Goal: Task Accomplishment & Management: Manage account settings

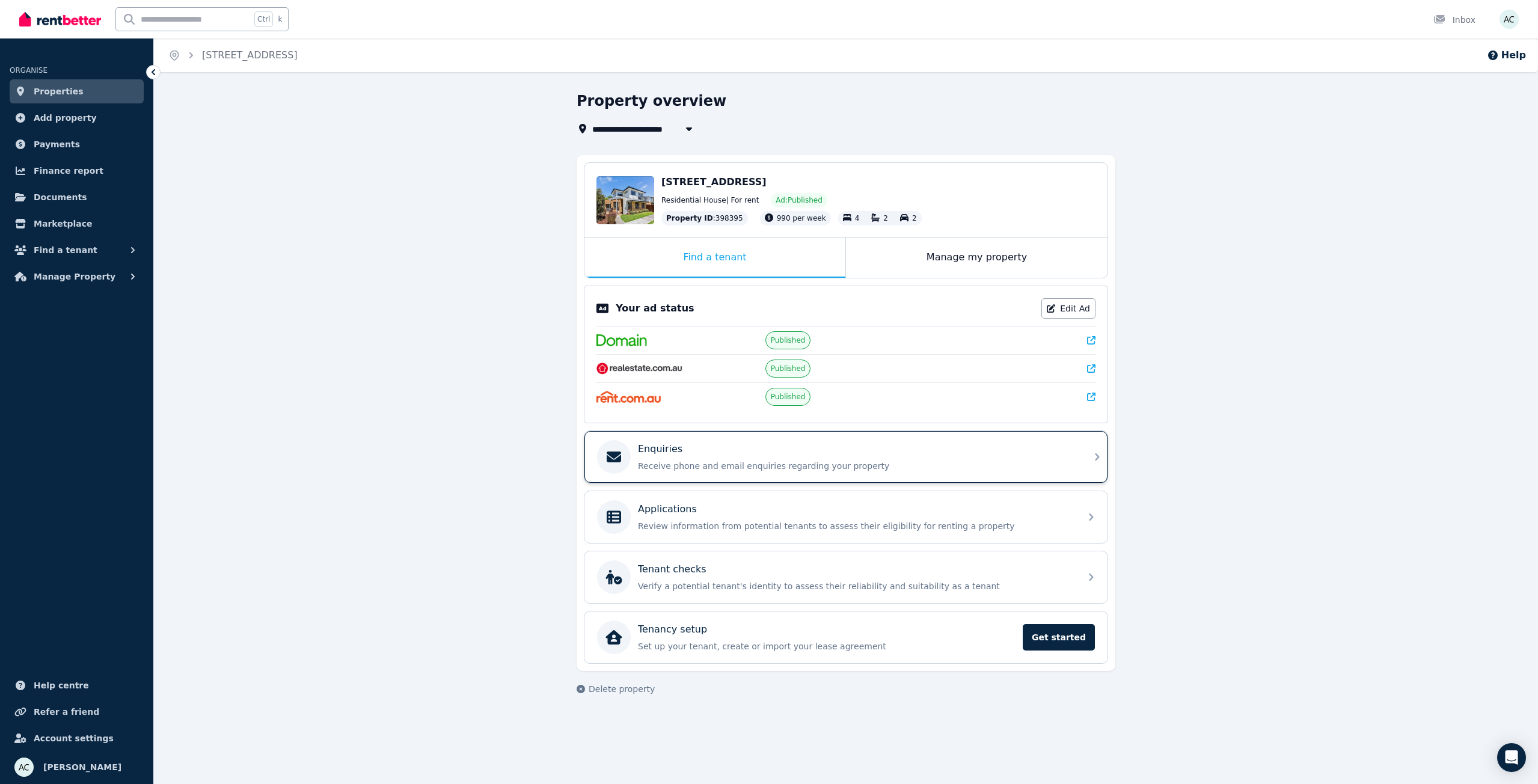
click at [688, 450] on div "Enquiries" at bounding box center [856, 449] width 436 height 14
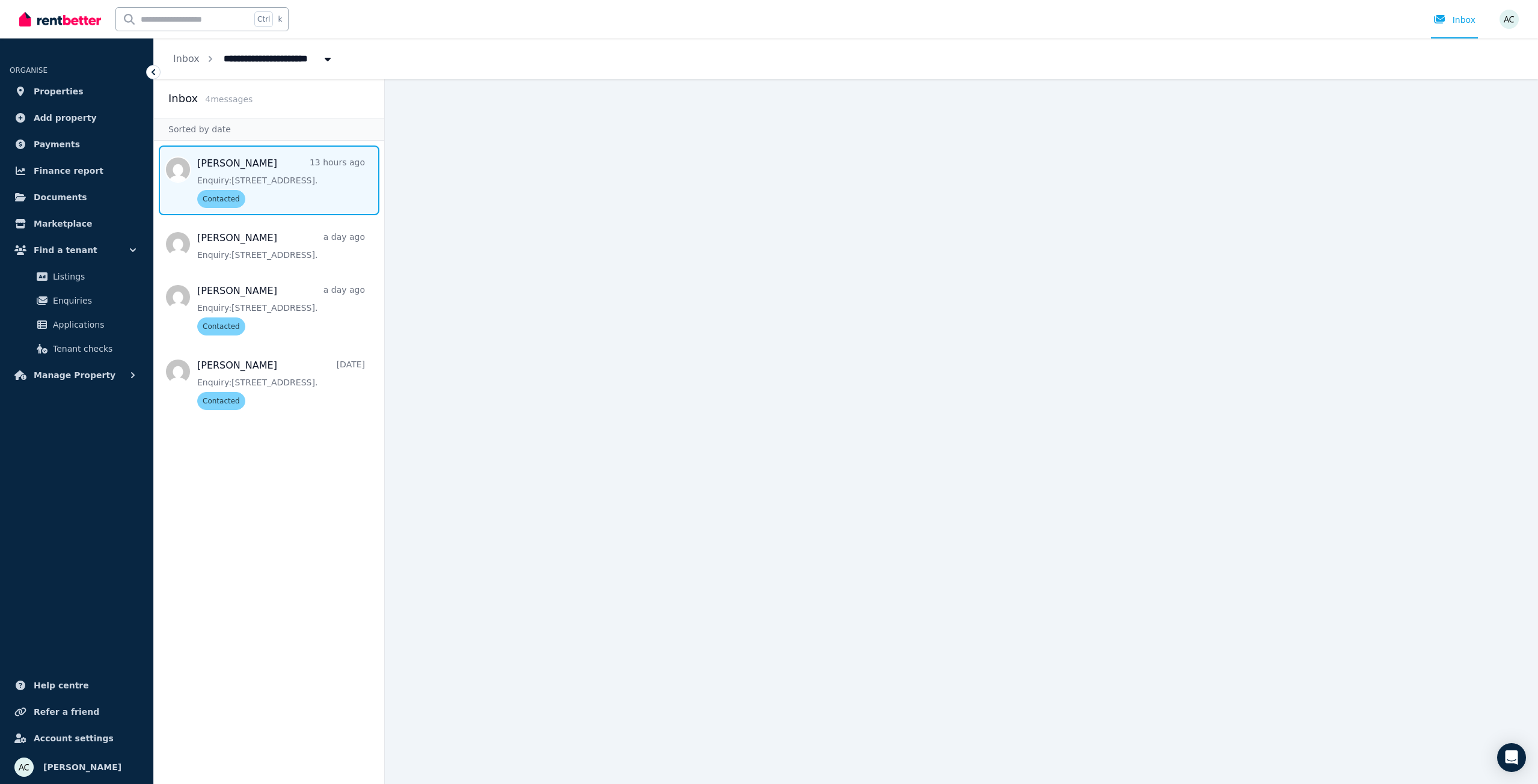
click at [281, 189] on span "Message list" at bounding box center [269, 181] width 230 height 70
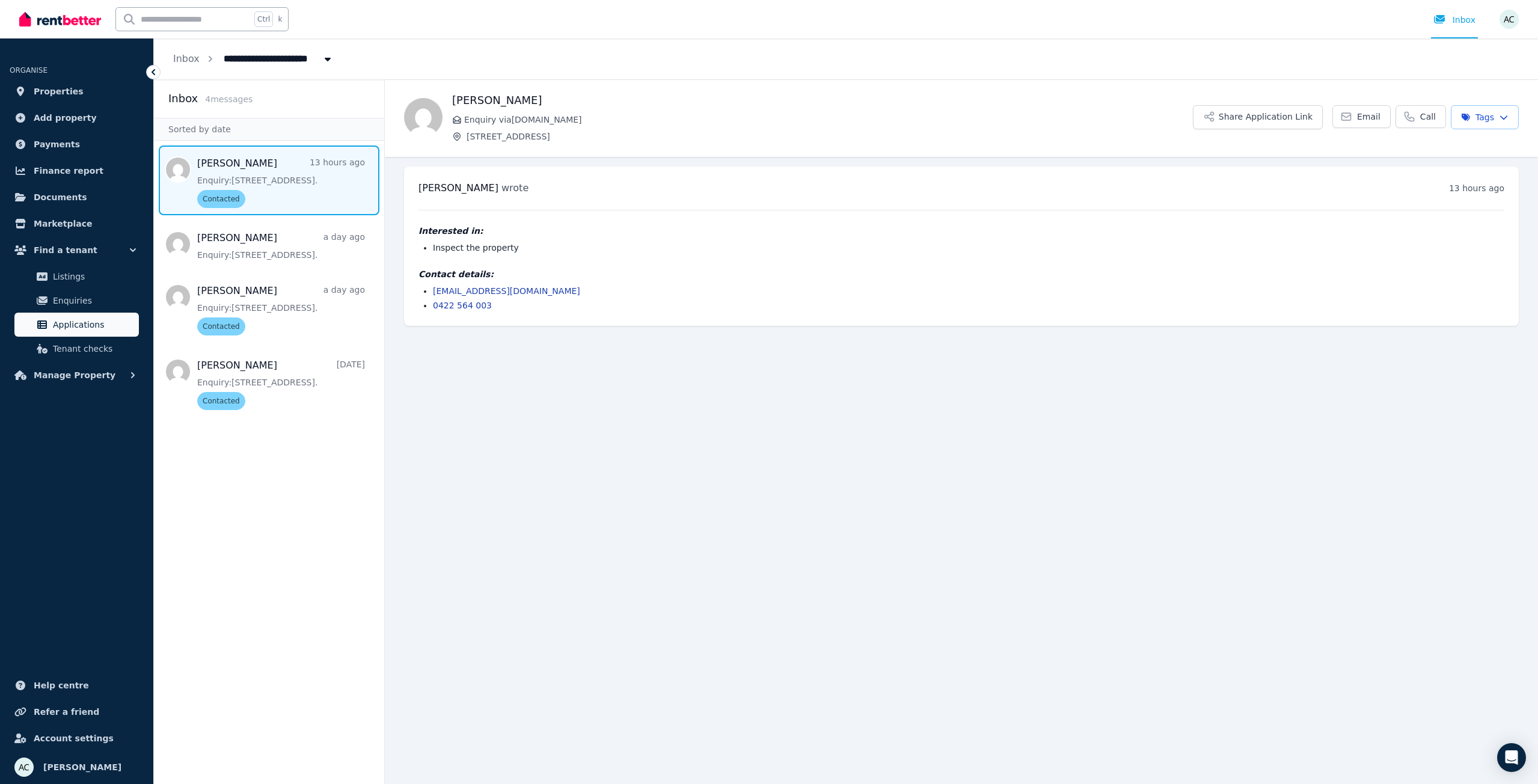
click at [67, 322] on span "Applications" at bounding box center [94, 324] width 81 height 14
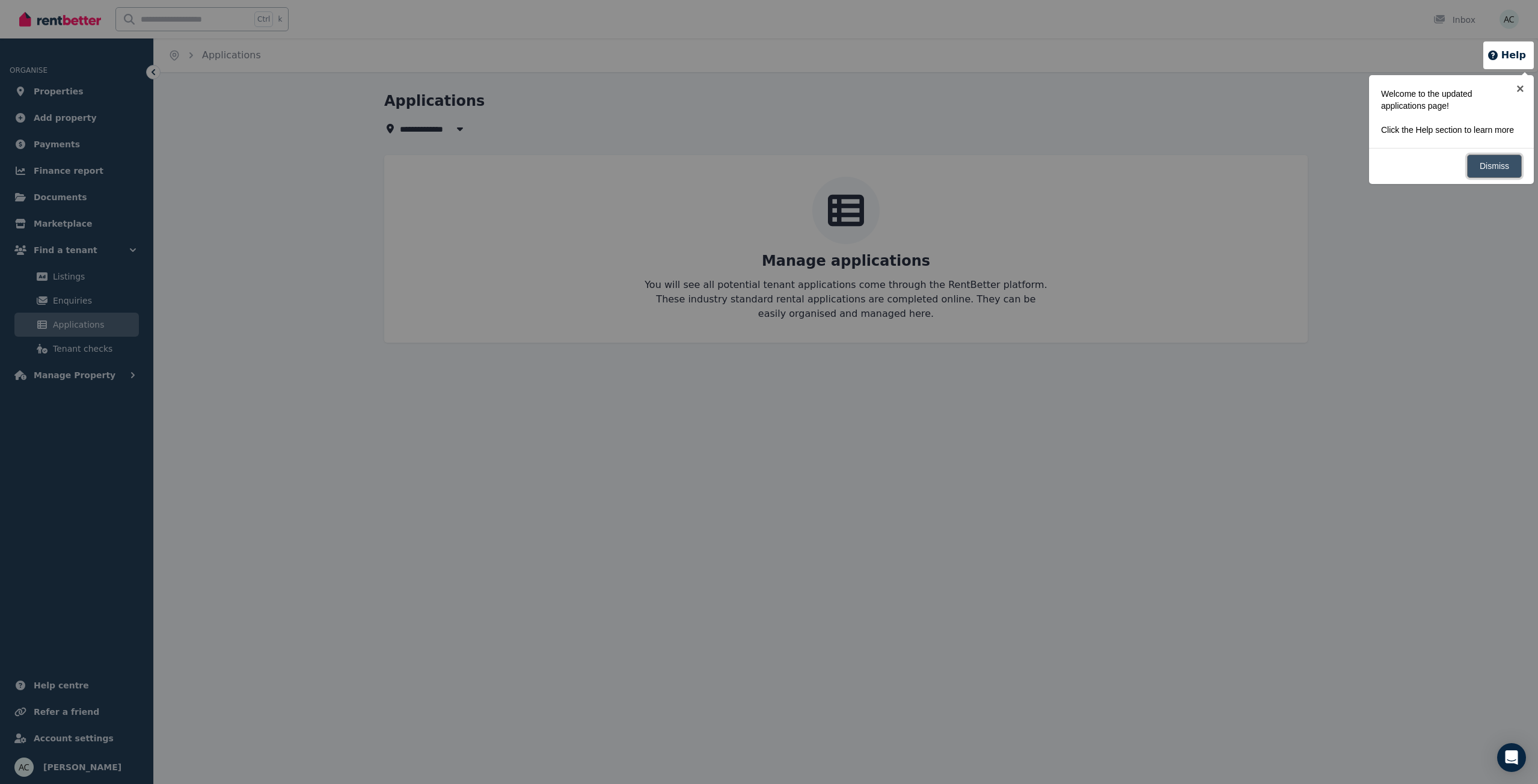
click at [1489, 164] on link "Dismiss" at bounding box center [1494, 166] width 55 height 24
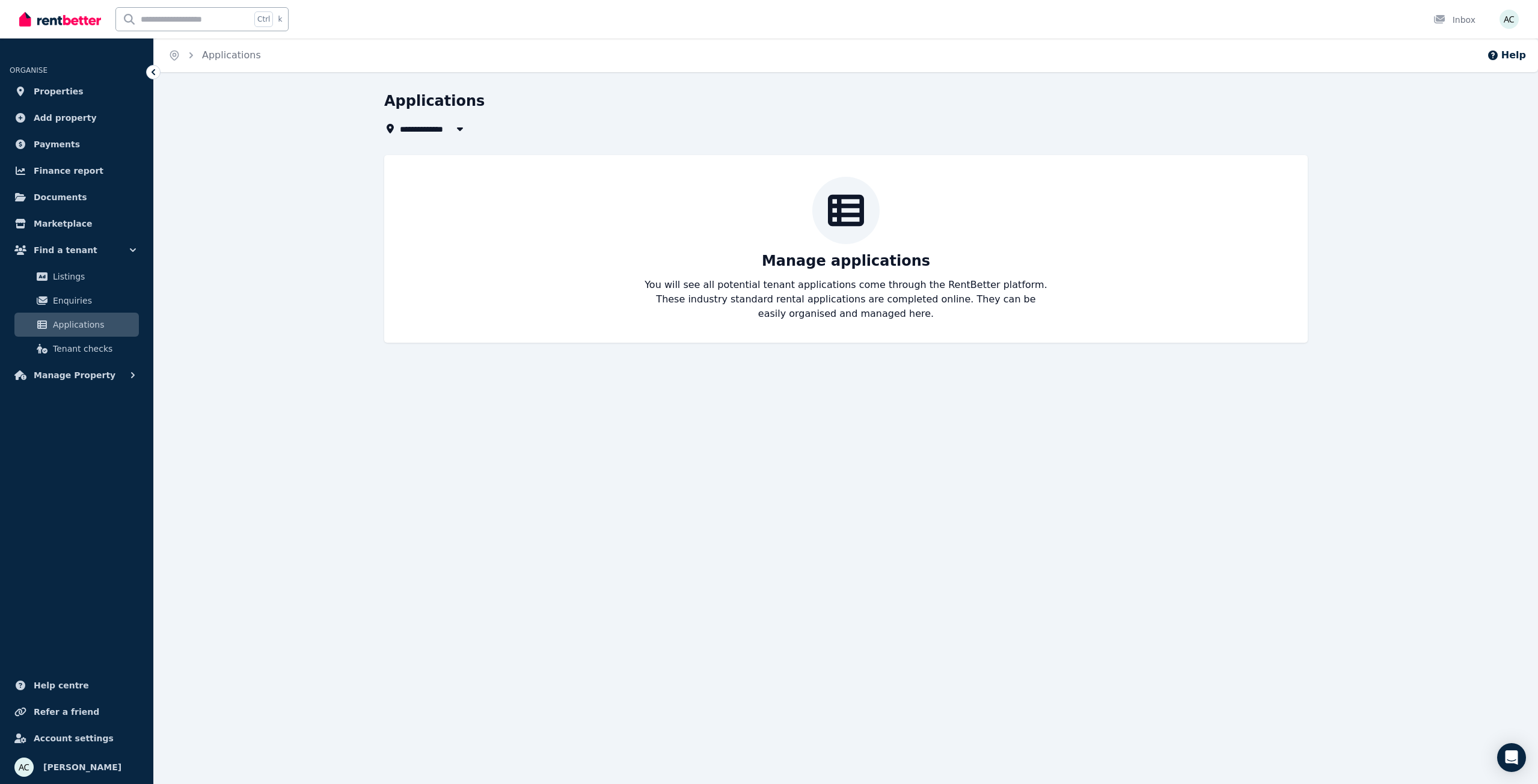
click at [436, 129] on span "All Properties" at bounding box center [439, 129] width 78 height 14
click at [436, 170] on span "[STREET_ADDRESS]" at bounding box center [468, 173] width 121 height 12
type input "**********"
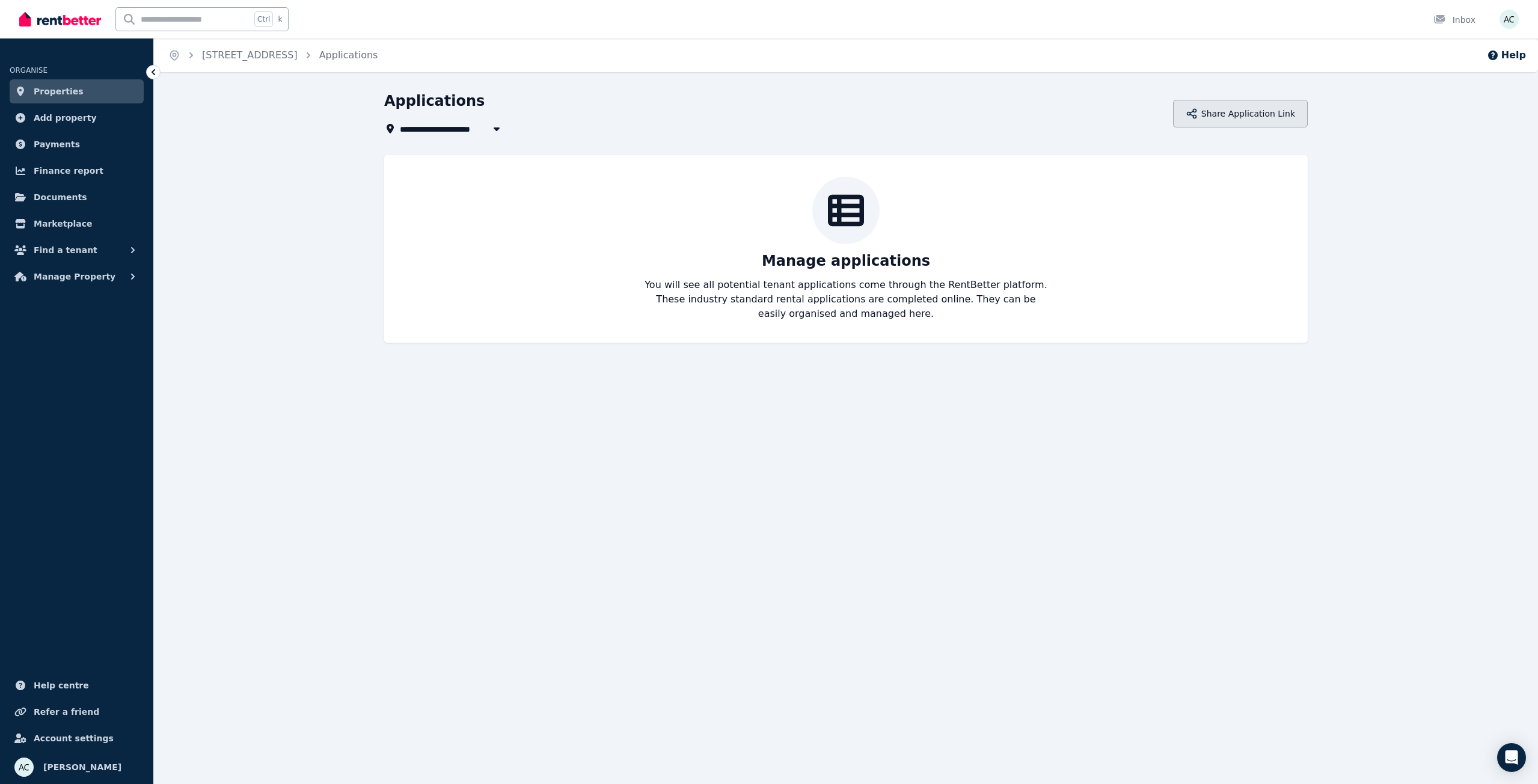
click at [1258, 113] on button "Share Application Link" at bounding box center [1240, 114] width 135 height 28
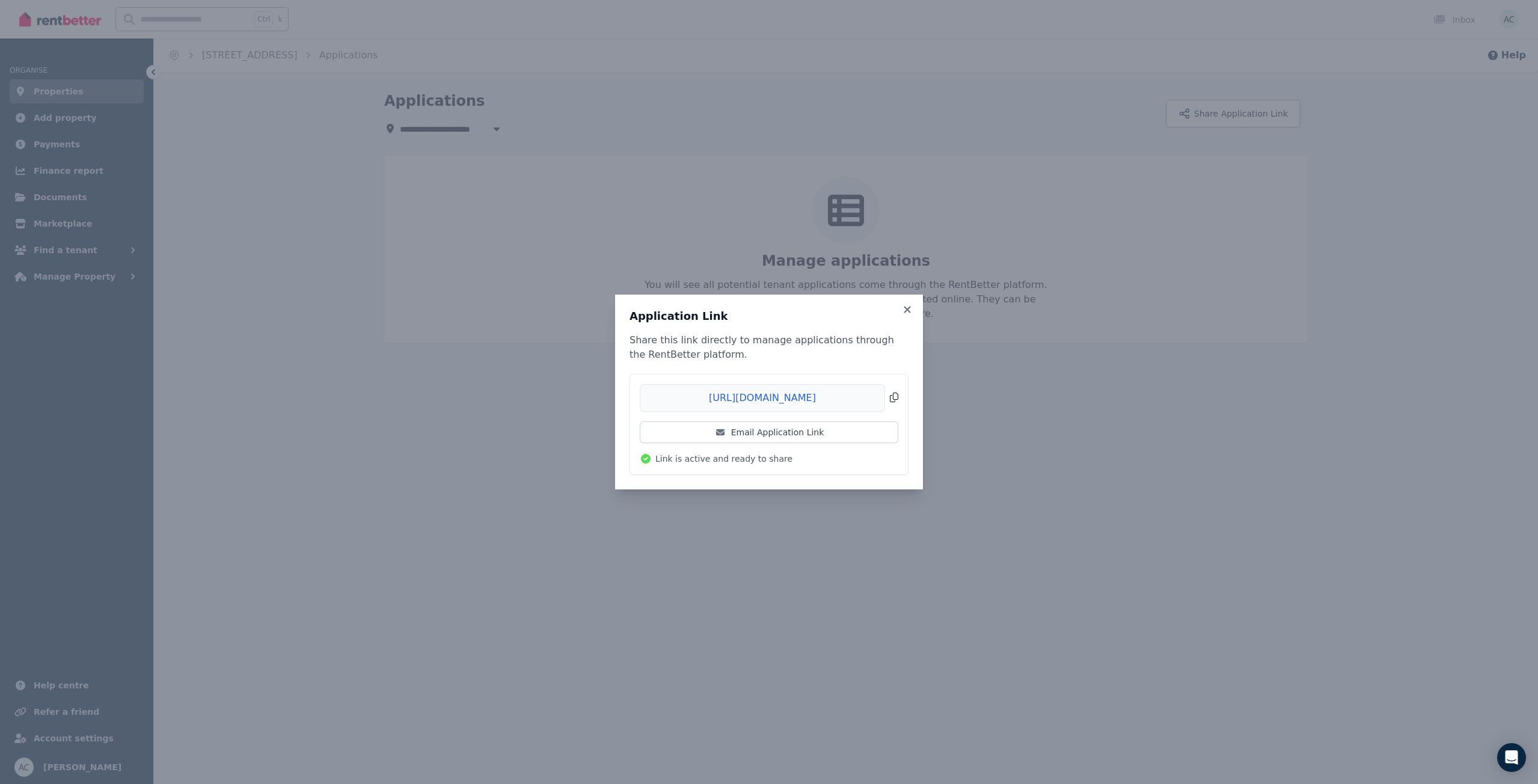
click at [766, 398] on span "Copied!" at bounding box center [769, 398] width 259 height 28
drag, startPoint x: 253, startPoint y: 253, endPoint x: 298, endPoint y: 264, distance: 46.3
click at [253, 253] on div "Application Link Share this link directly to manage applications through the Re…" at bounding box center [769, 392] width 1538 height 784
click at [908, 307] on icon at bounding box center [907, 309] width 12 height 11
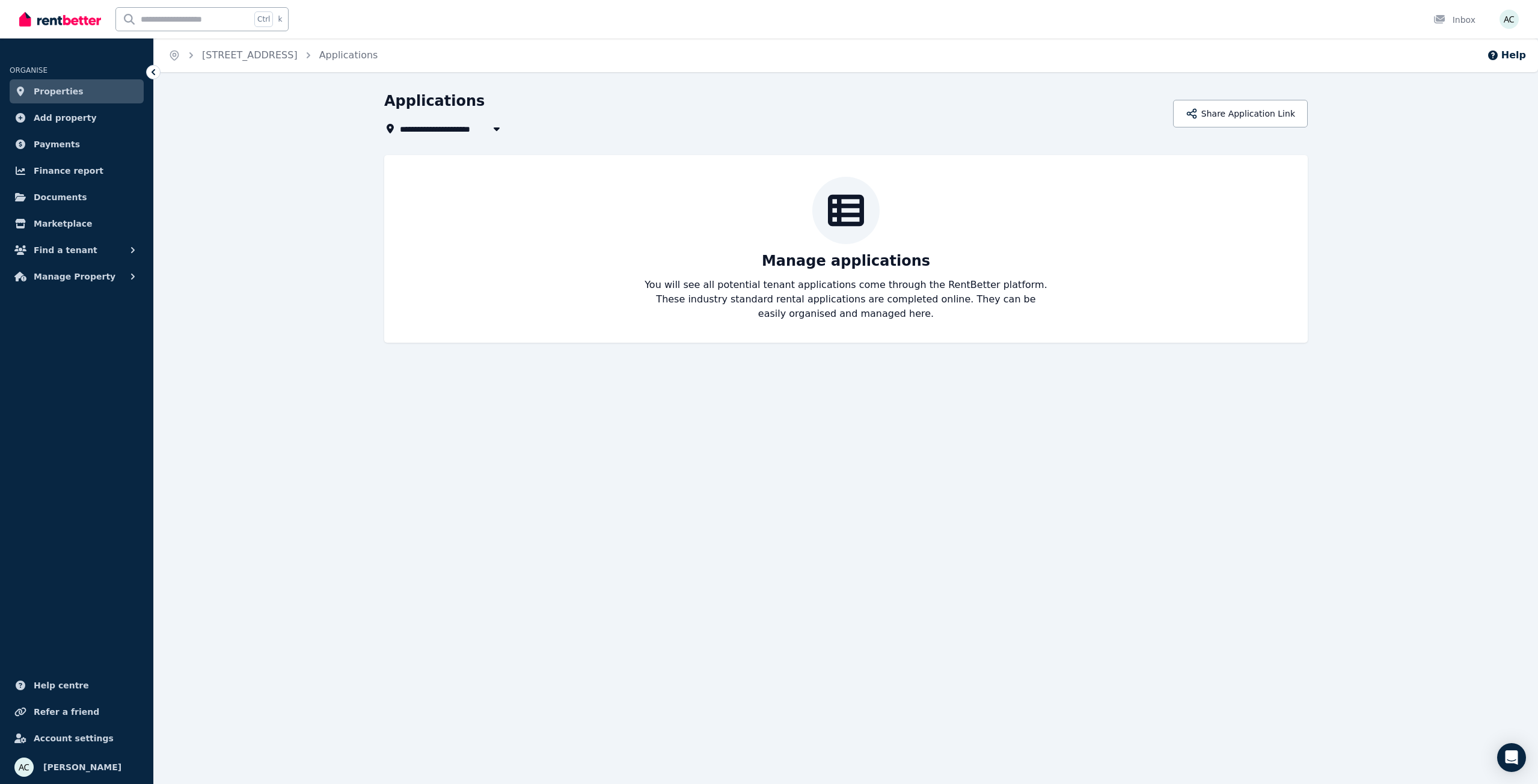
click at [465, 129] on span "[STREET_ADDRESS]" at bounding box center [452, 129] width 105 height 14
type input "**********"
click at [436, 173] on span "[STREET_ADDRESS]" at bounding box center [468, 173] width 121 height 12
click at [86, 93] on link "Properties" at bounding box center [76, 91] width 134 height 24
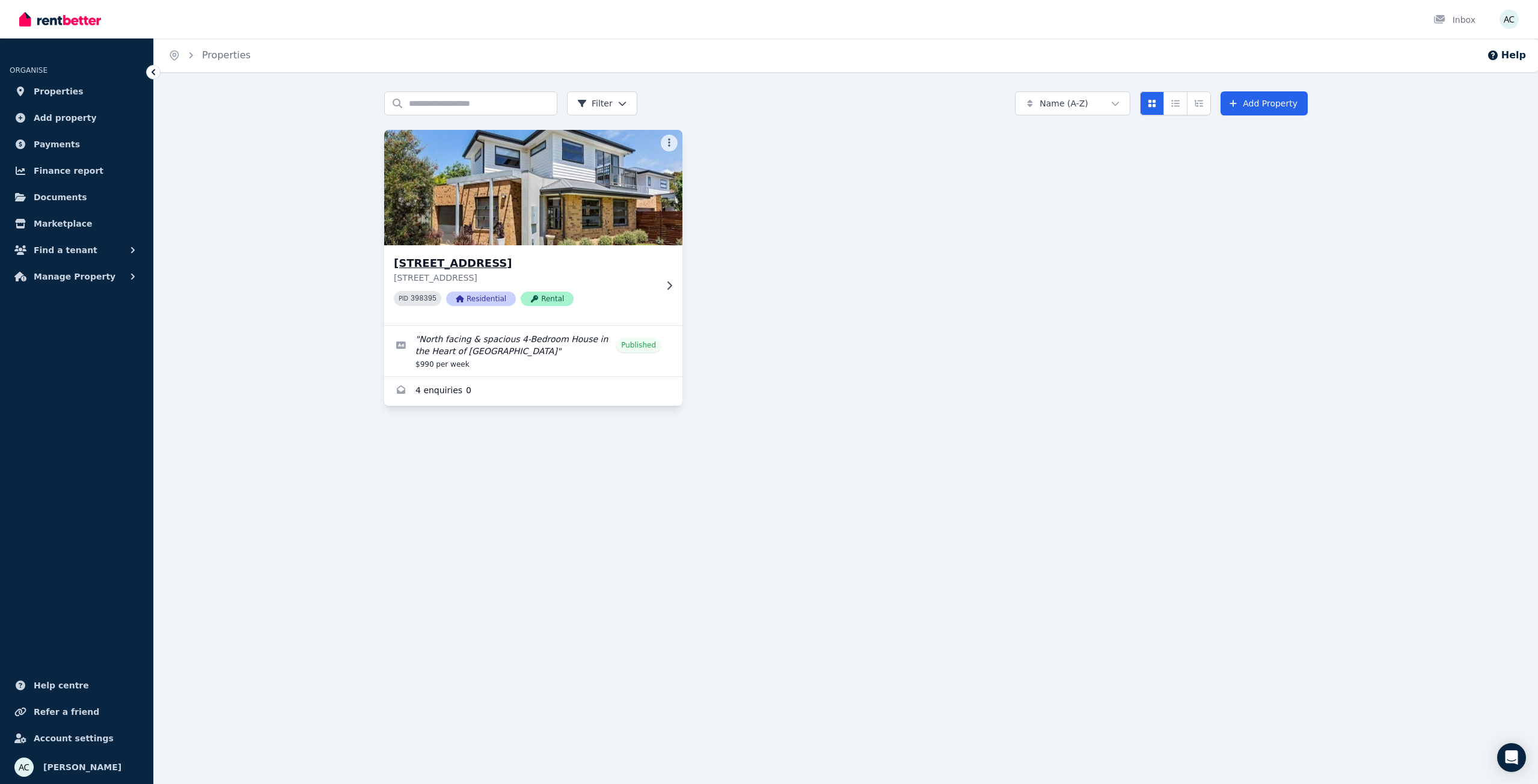
click at [586, 203] on img at bounding box center [534, 188] width 314 height 121
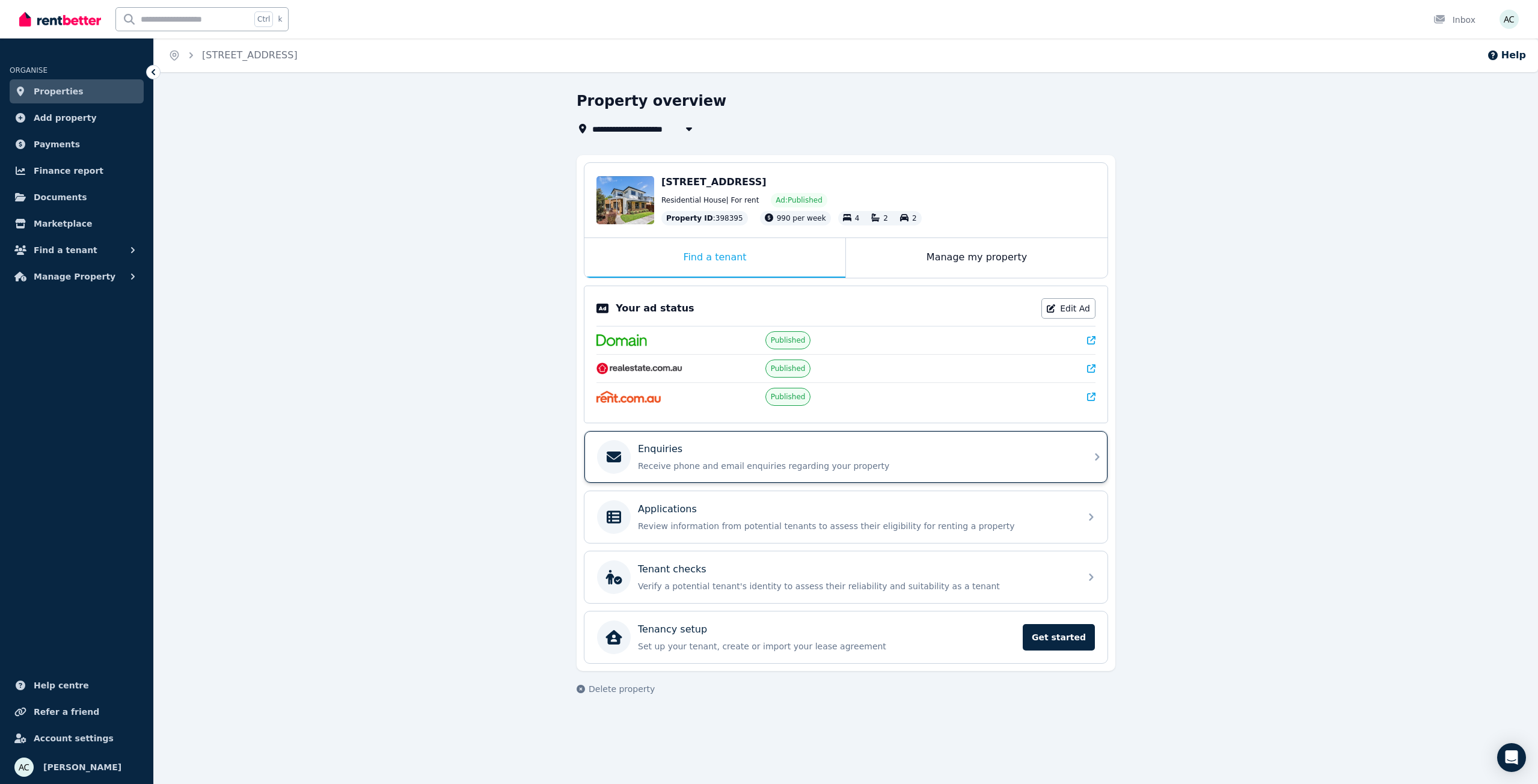
click at [738, 448] on div "Enquiries" at bounding box center [856, 449] width 436 height 14
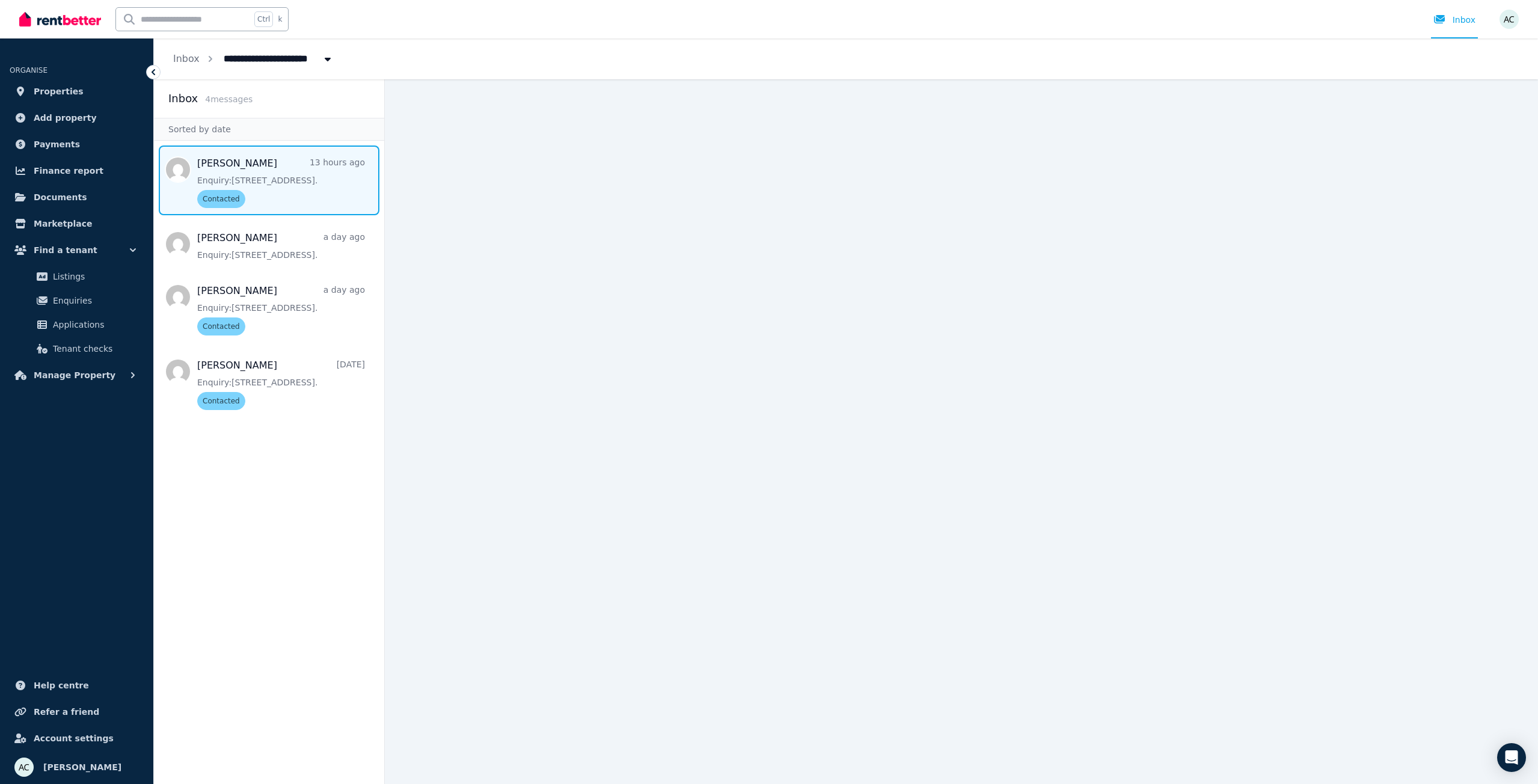
click at [299, 169] on span "Message list" at bounding box center [269, 181] width 230 height 70
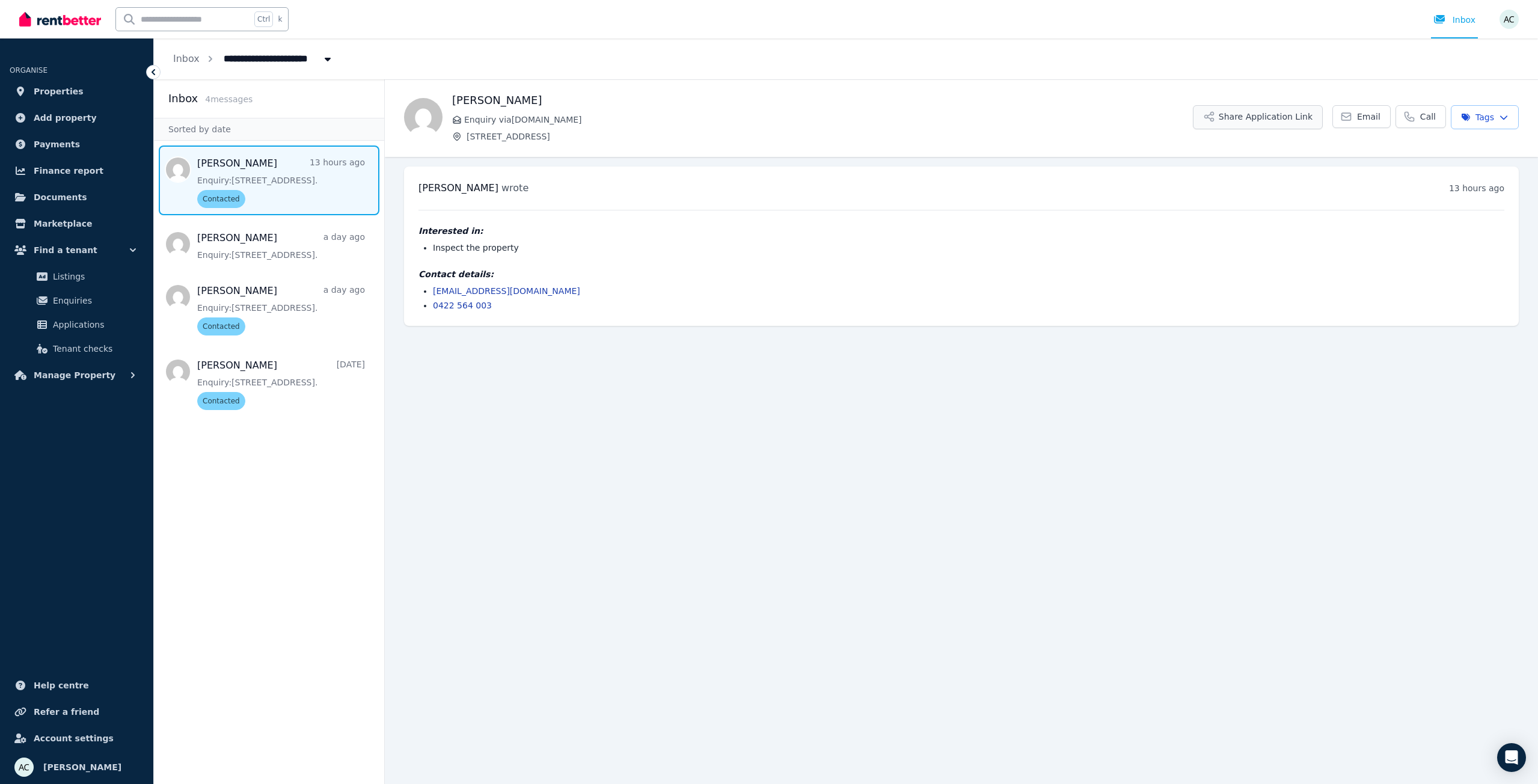
click at [1259, 121] on button "Share Application Link" at bounding box center [1258, 117] width 130 height 24
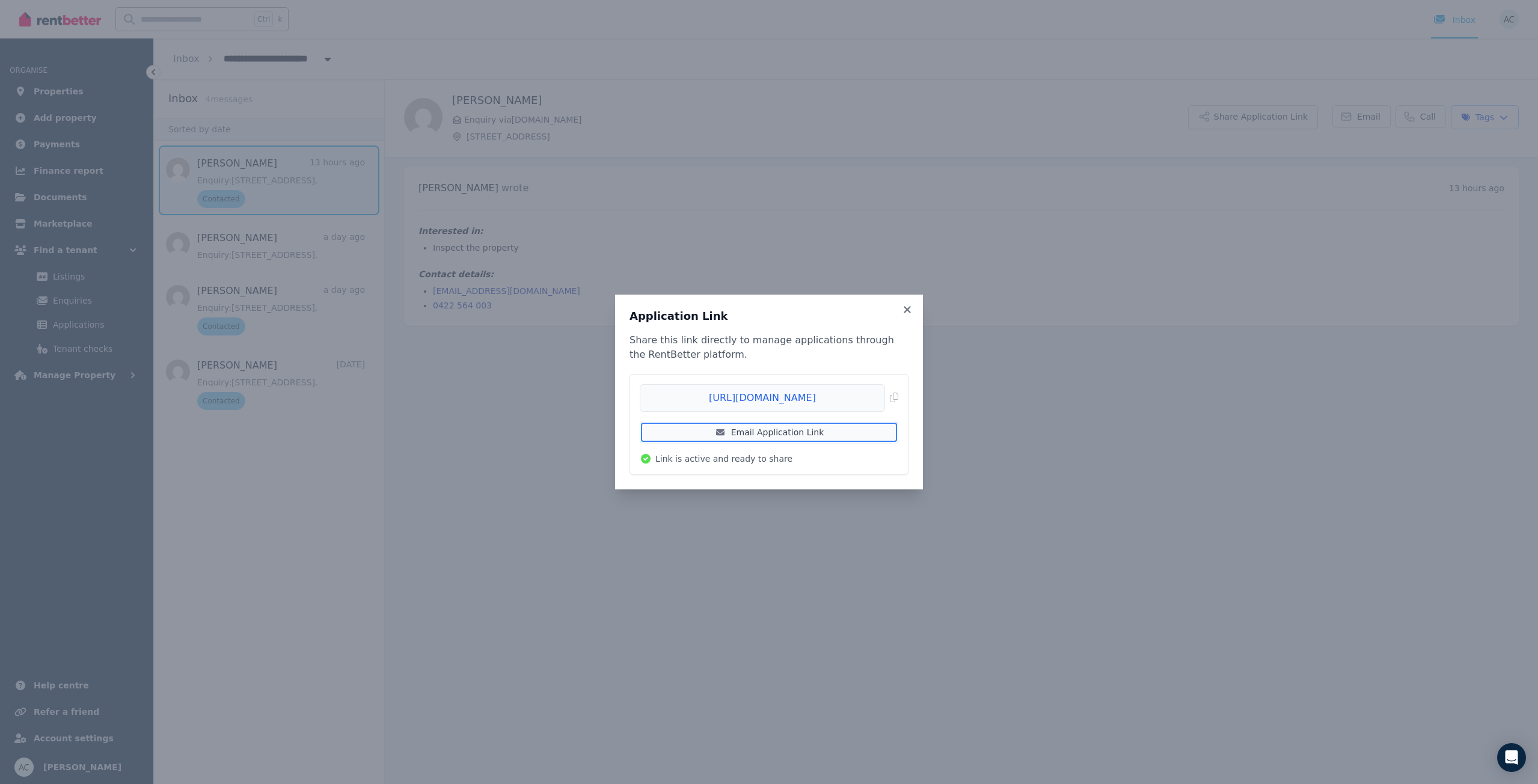
click at [788, 428] on link "Email Application Link" at bounding box center [769, 432] width 259 height 21
click at [760, 431] on link "Email Application Link" at bounding box center [769, 432] width 259 height 21
click at [889, 400] on span "Copied!" at bounding box center [769, 398] width 259 height 28
click at [910, 308] on icon at bounding box center [907, 309] width 12 height 11
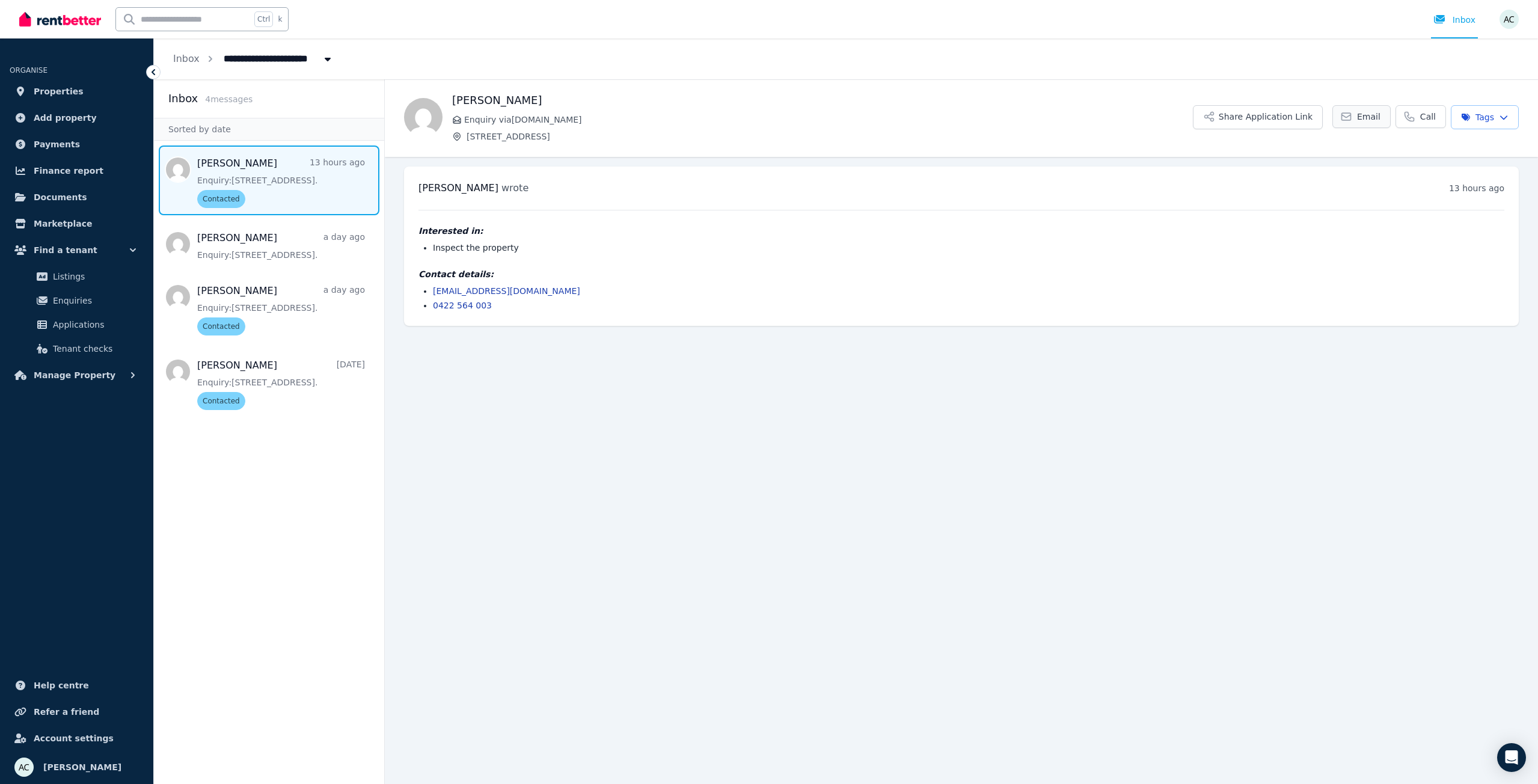
click at [1365, 122] on span "Email" at bounding box center [1369, 116] width 24 height 12
drag, startPoint x: 414, startPoint y: 189, endPoint x: 545, endPoint y: 302, distance: 173.0
click at [545, 302] on div "[PERSON_NAME] wrote 13 hours ago 6:33 am [DATE][DATE] Interested in: Inspect th…" at bounding box center [962, 246] width 1115 height 159
click at [545, 302] on li "0422 564 003" at bounding box center [969, 305] width 1072 height 12
click at [1485, 119] on html "**********" at bounding box center [769, 392] width 1538 height 784
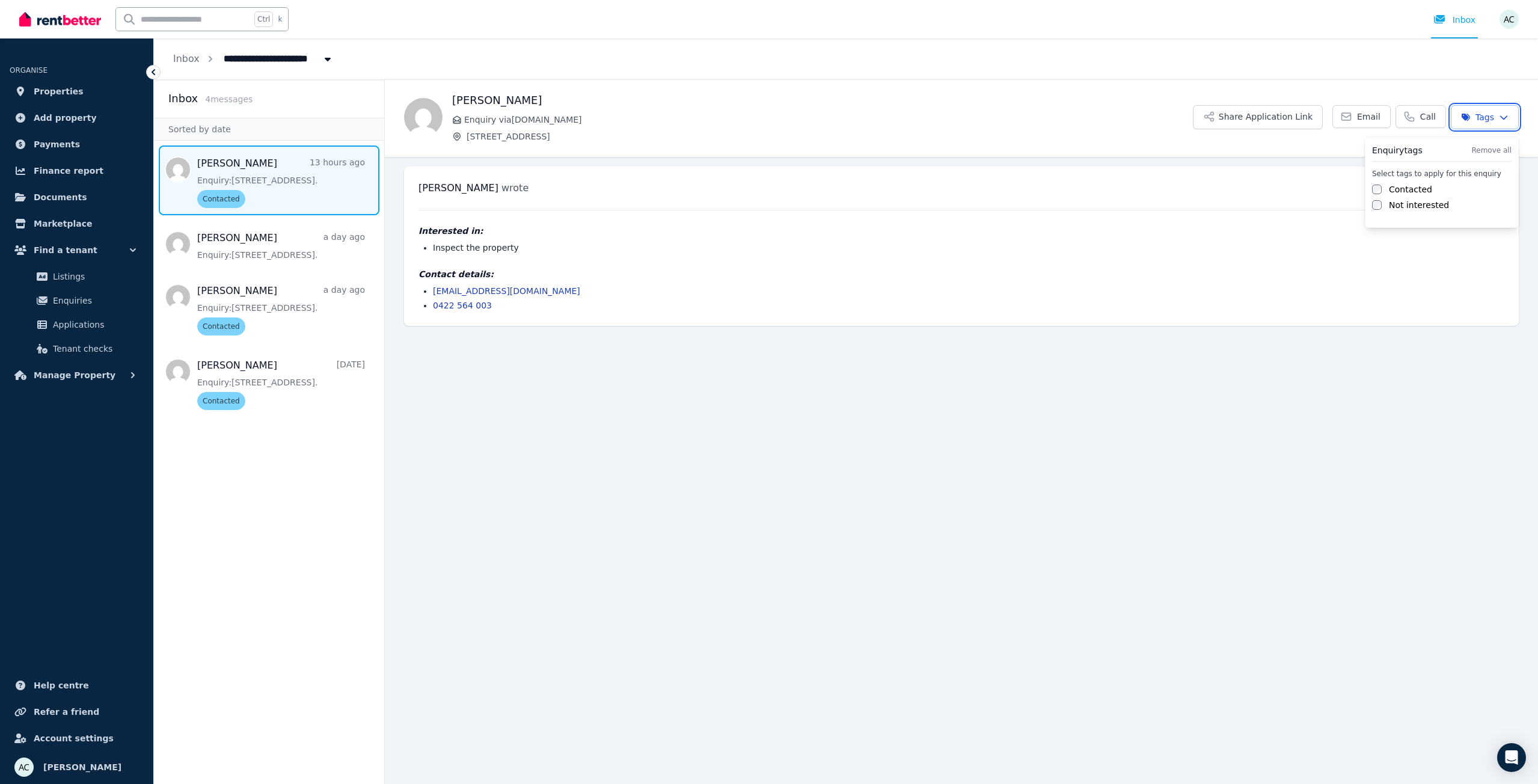
click at [1270, 139] on html "**********" at bounding box center [769, 392] width 1538 height 784
click at [1374, 118] on span "Email" at bounding box center [1369, 116] width 24 height 12
drag, startPoint x: 555, startPoint y: 291, endPoint x: 391, endPoint y: 288, distance: 164.0
click at [391, 288] on ul "[PERSON_NAME] wrote 13 hours ago 6:33 am [DATE][DATE] Interested in: Inspect th…" at bounding box center [962, 246] width 1154 height 179
copy link "[EMAIL_ADDRESS][DOMAIN_NAME]"
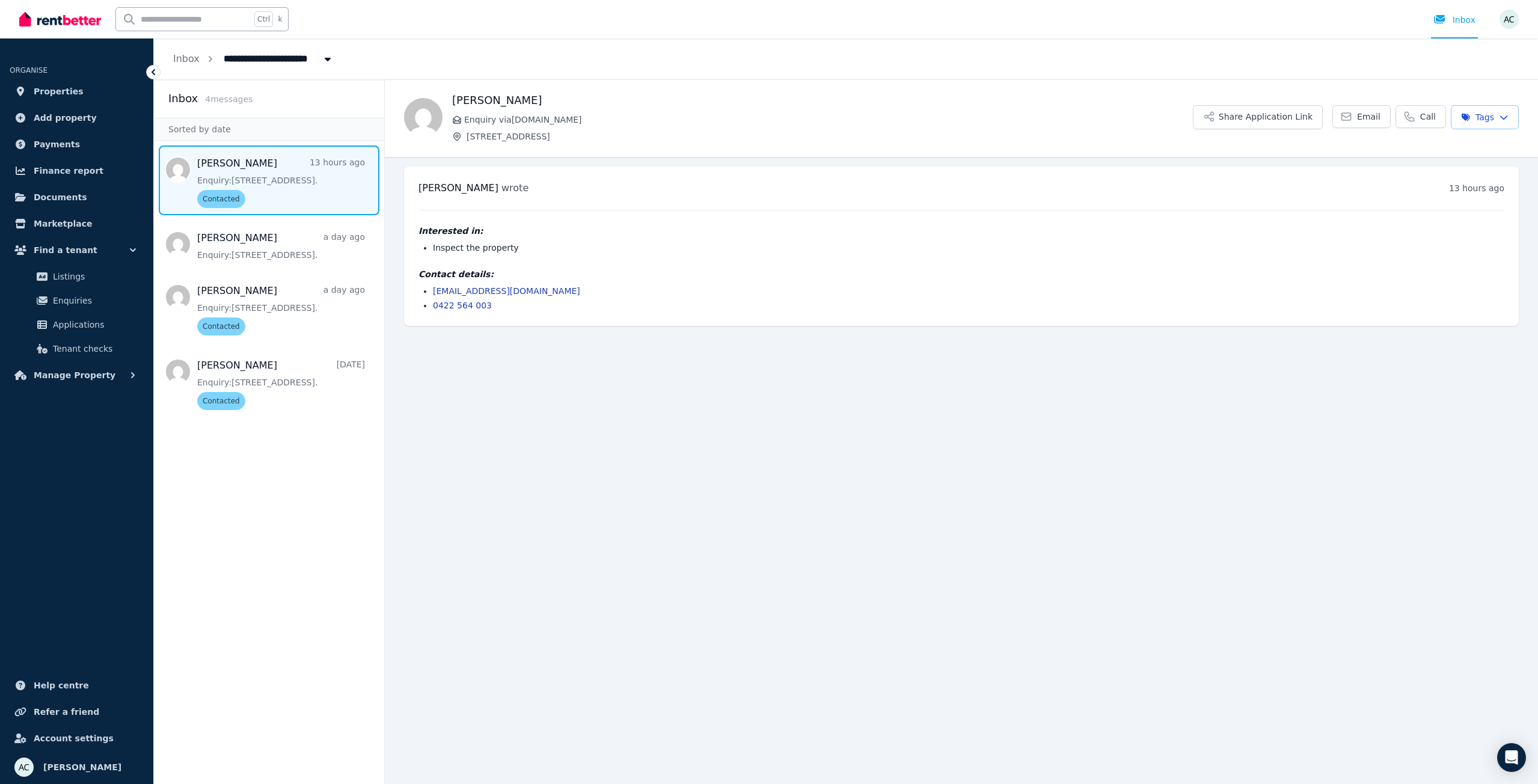
click at [1009, 269] on h4 "Contact details:" at bounding box center [962, 273] width 1086 height 12
click at [1245, 119] on button "Share Application Link" at bounding box center [1258, 117] width 130 height 24
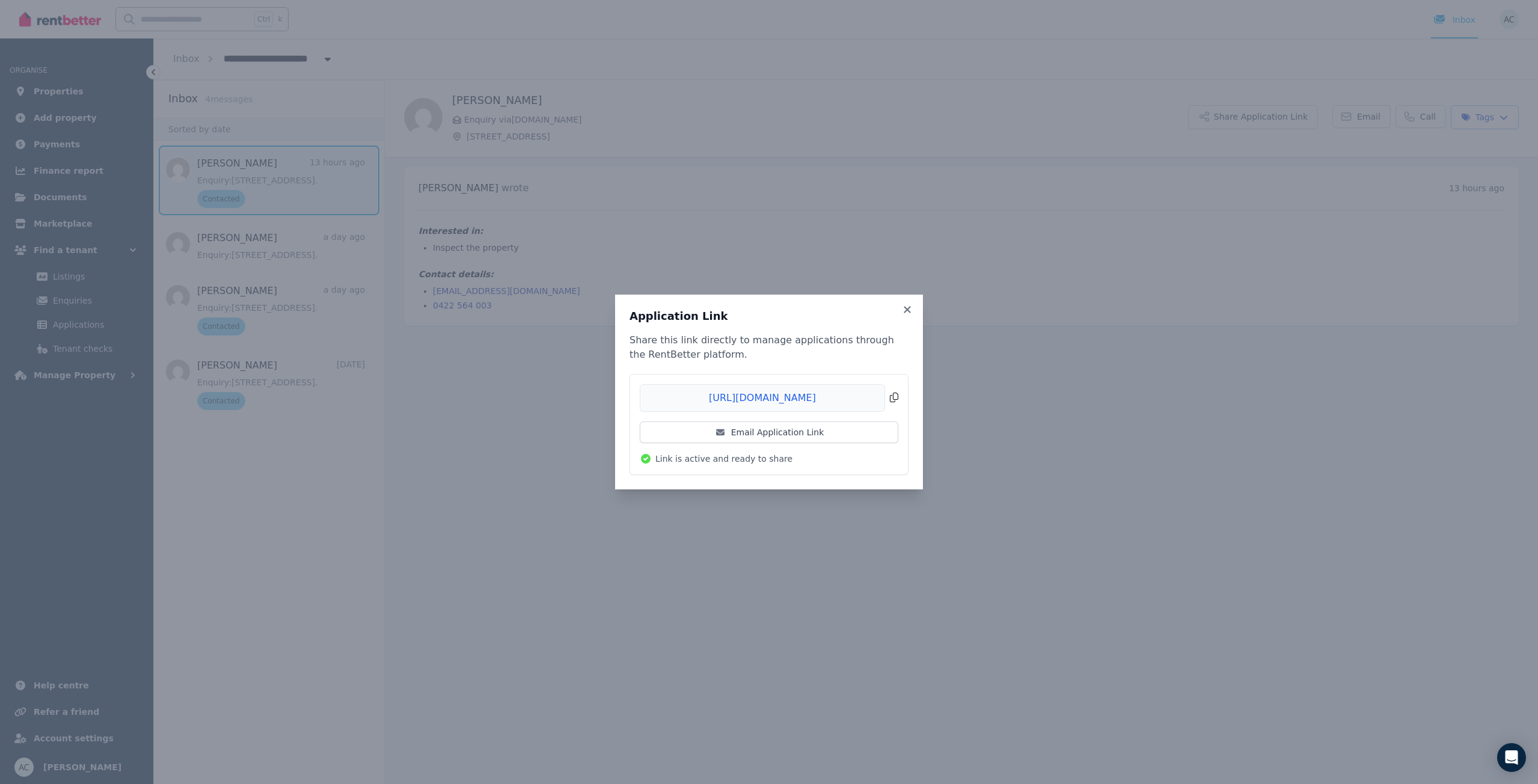
click at [894, 398] on span "Copied!" at bounding box center [769, 398] width 259 height 28
click at [907, 306] on icon at bounding box center [907, 309] width 12 height 11
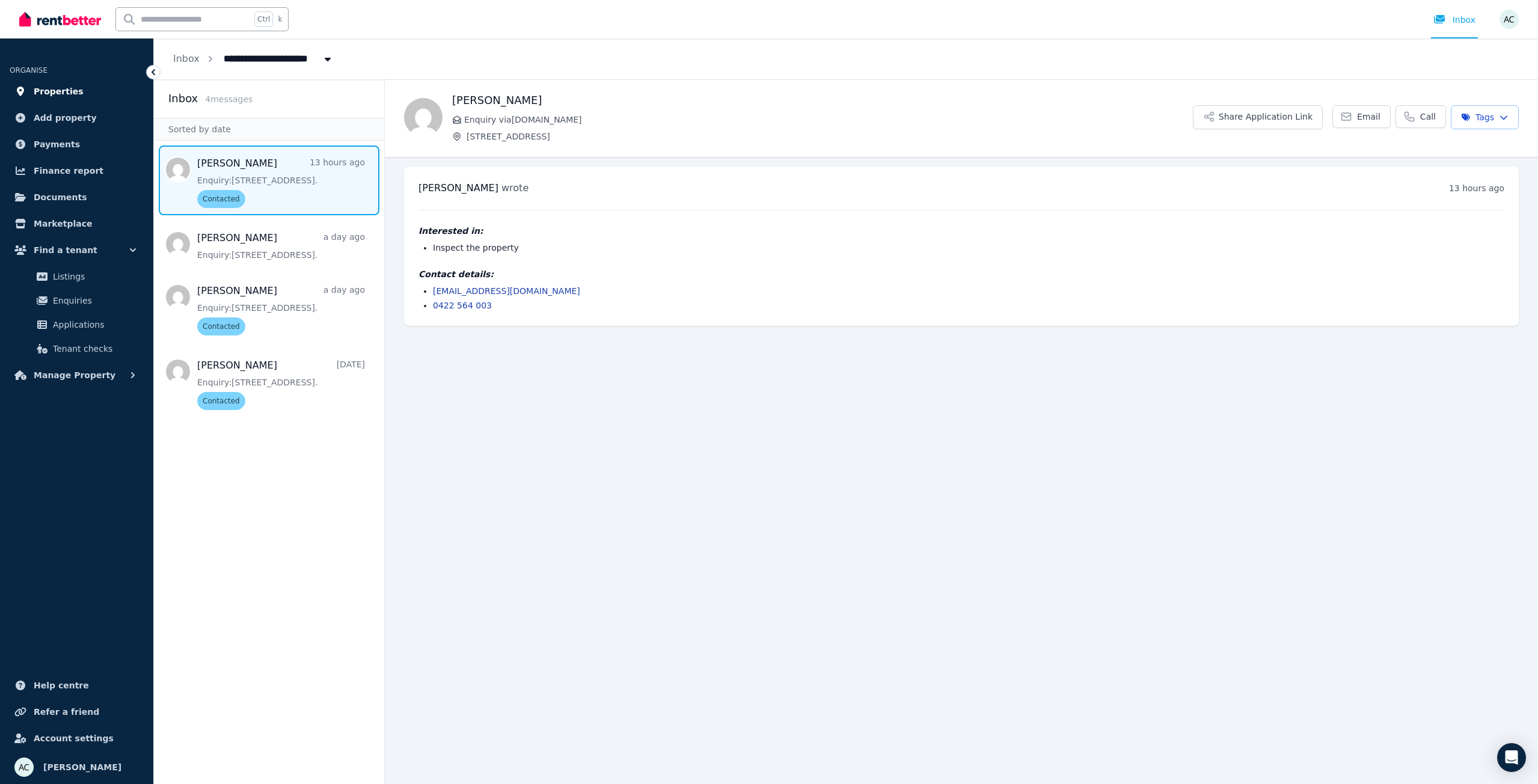
click at [64, 92] on span "Properties" at bounding box center [59, 91] width 50 height 14
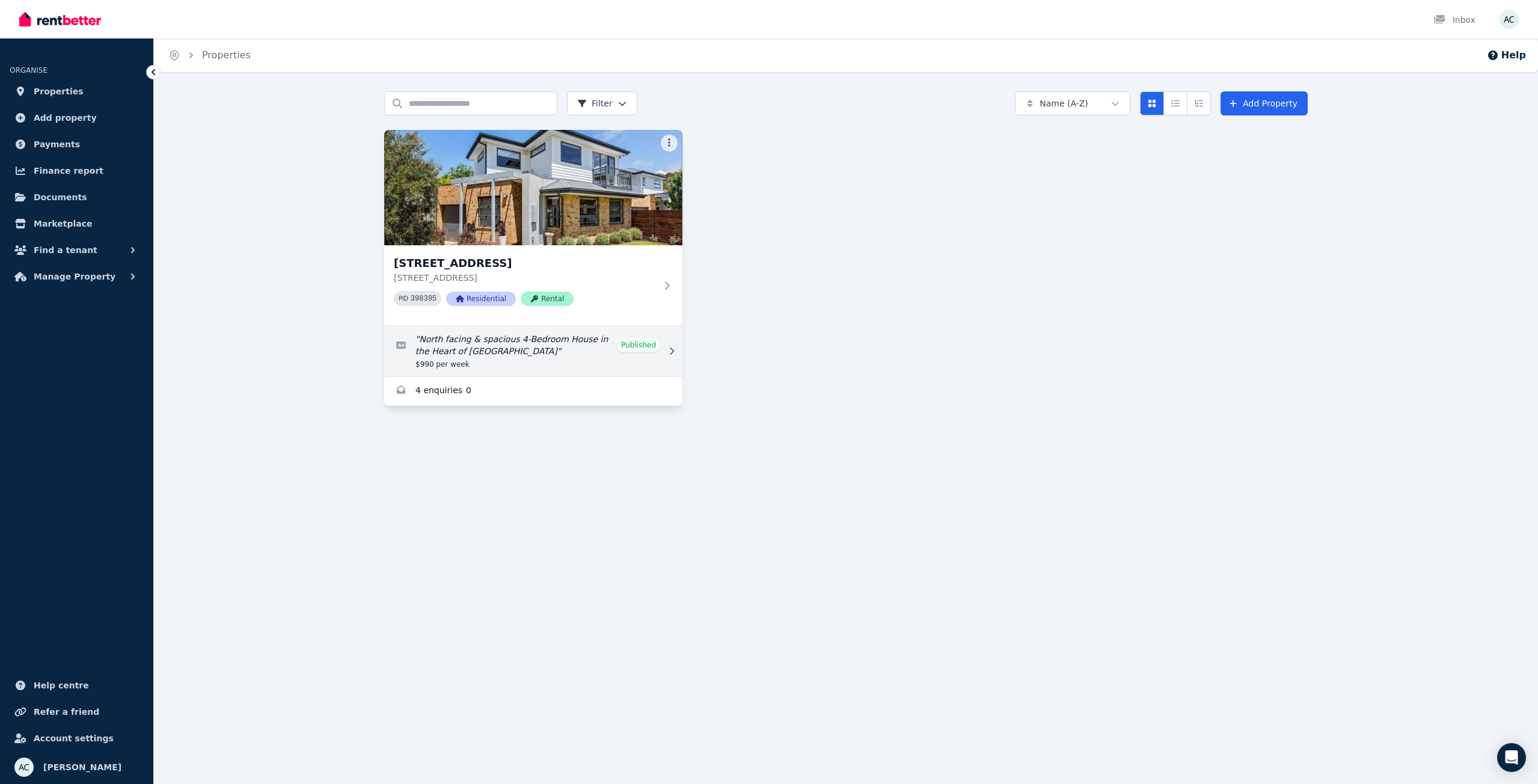
click at [559, 338] on link "Edit listing: North facing & spacious 4-Bedroom House in the Heart of Newport" at bounding box center [534, 351] width 299 height 51
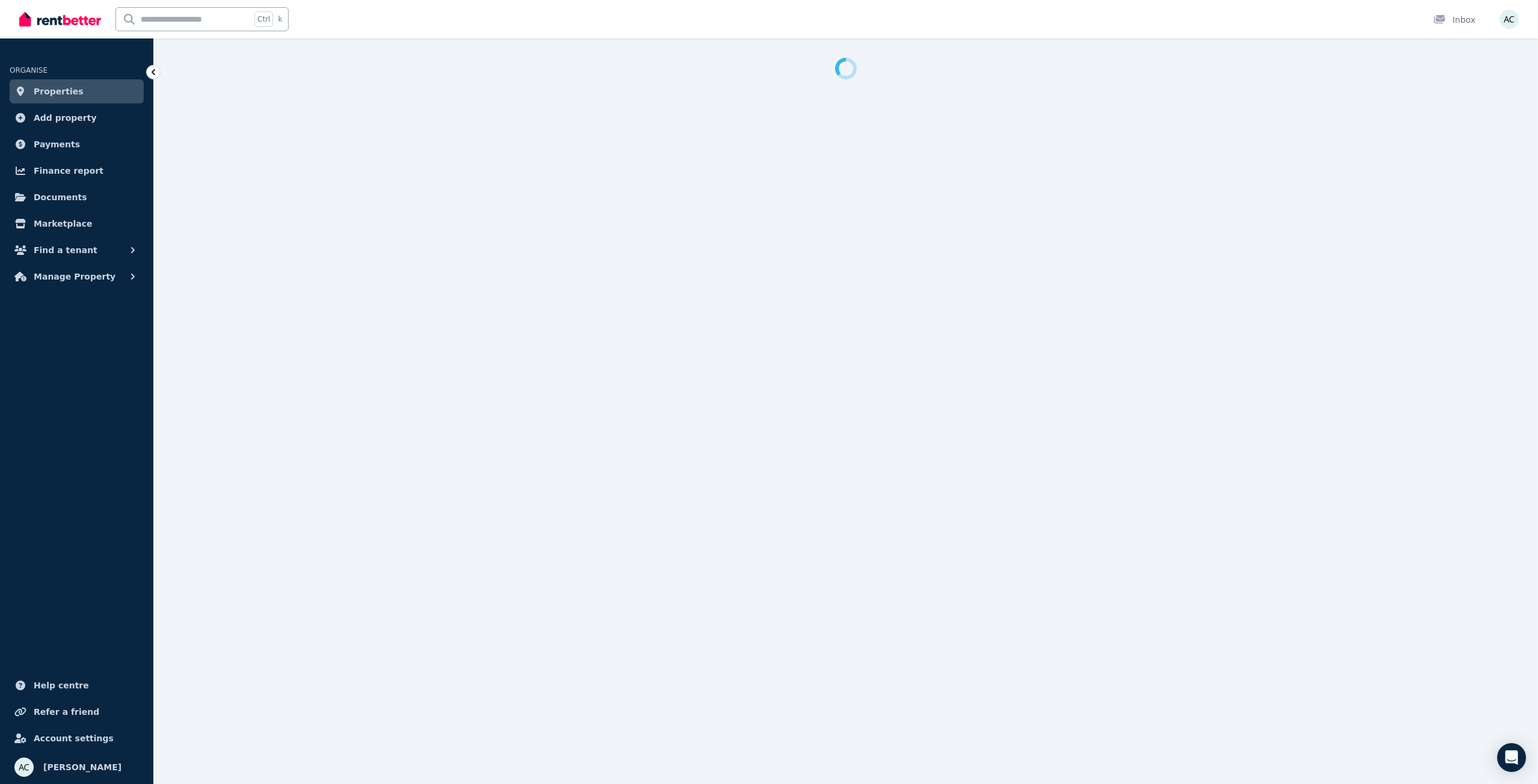
select select "***"
select select "**********"
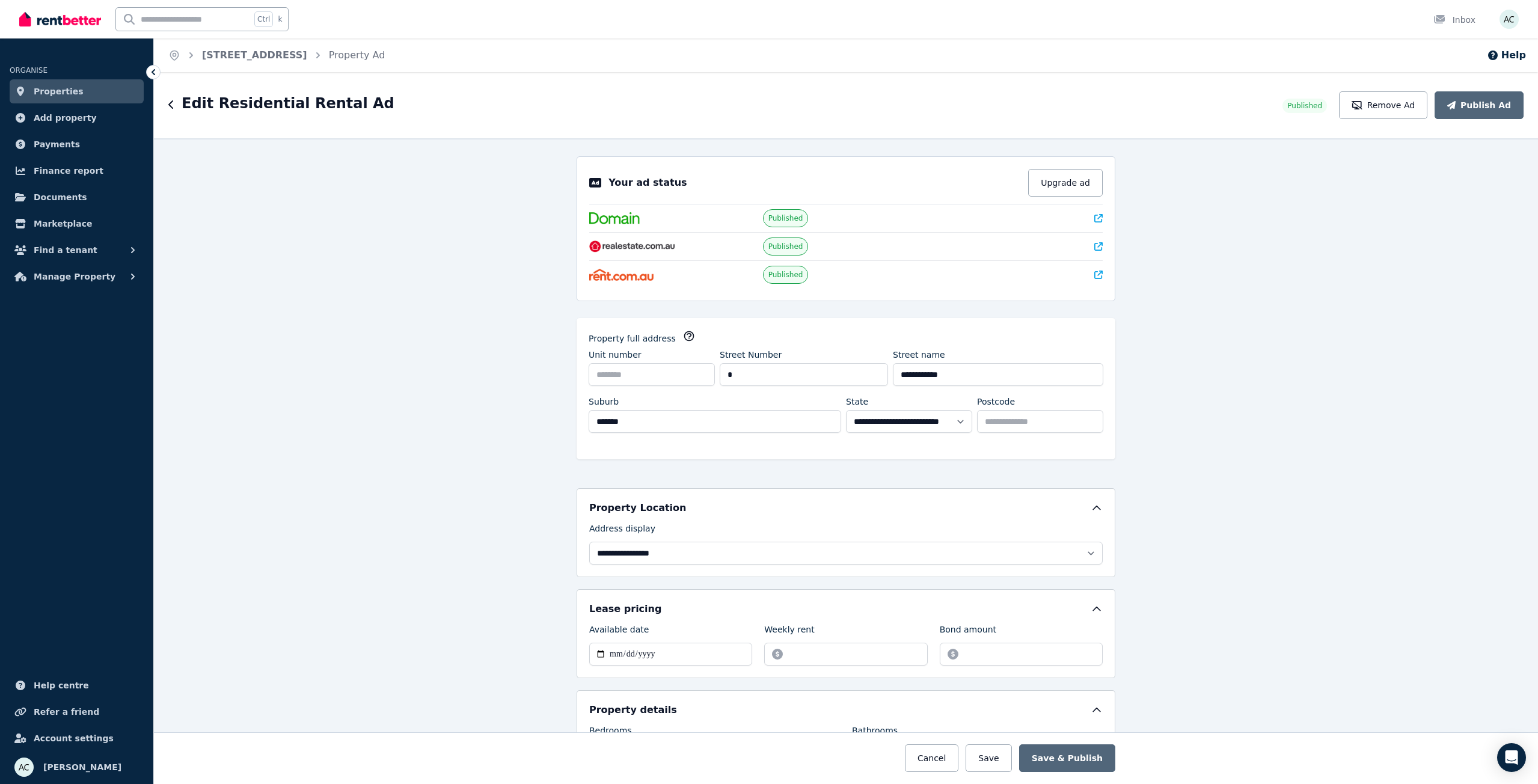
drag, startPoint x: 484, startPoint y: 548, endPoint x: 500, endPoint y: 366, distance: 182.7
drag, startPoint x: 489, startPoint y: 644, endPoint x: 524, endPoint y: 313, distance: 332.8
click at [1066, 184] on button "Upgrade ad" at bounding box center [1066, 183] width 74 height 28
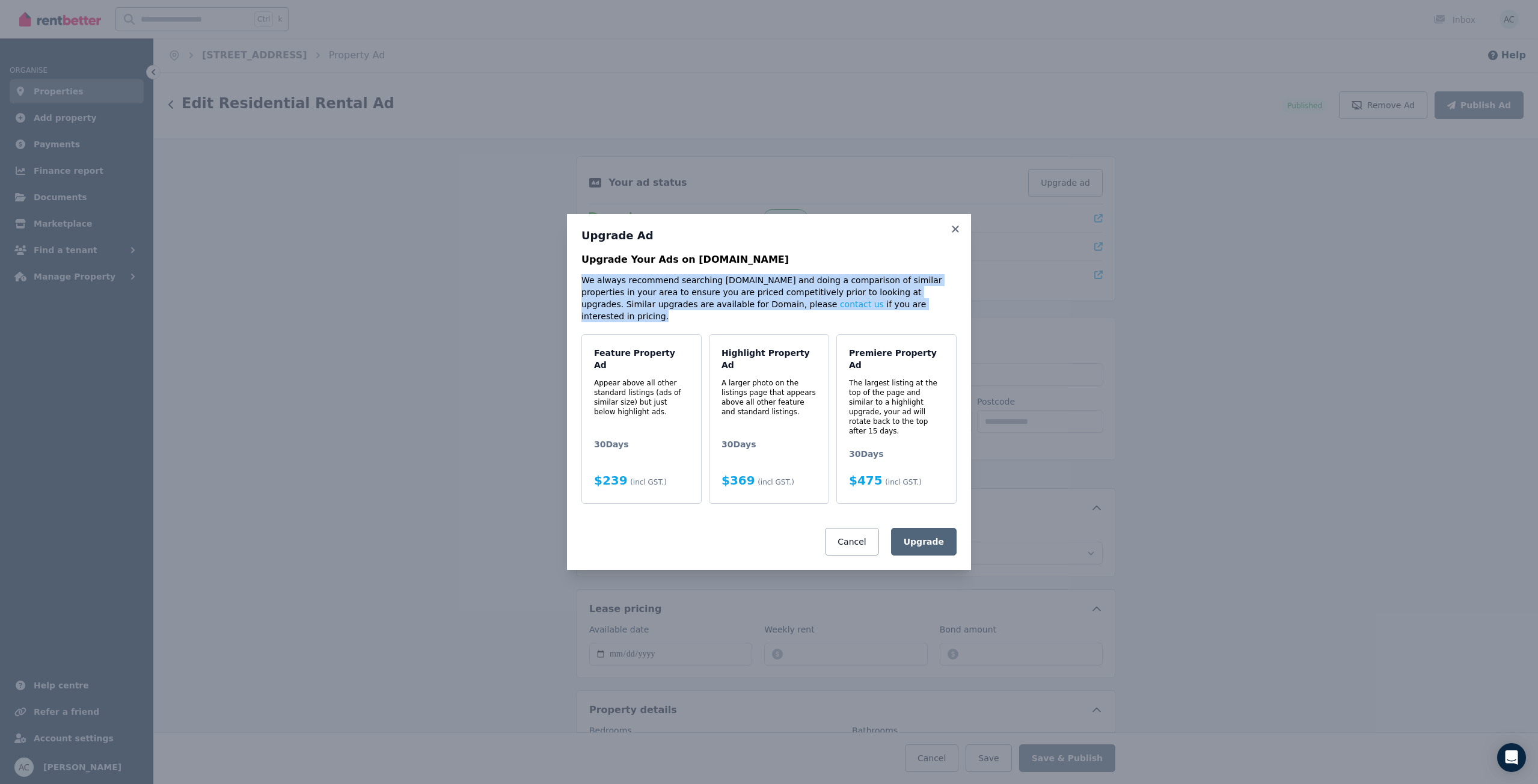
drag, startPoint x: 576, startPoint y: 296, endPoint x: 865, endPoint y: 323, distance: 290.3
click at [865, 323] on div "Upgrade Ad Upgrade Your Ads on [DOMAIN_NAME] We always recommend searching [DOM…" at bounding box center [769, 392] width 404 height 356
click at [867, 322] on p "We always recommend searching [DOMAIN_NAME] and doing a comparison of similar p…" at bounding box center [769, 298] width 375 height 48
drag, startPoint x: 873, startPoint y: 325, endPoint x: 575, endPoint y: 301, distance: 299.0
click at [575, 301] on div "Upgrade Ad Upgrade Your Ads on [DOMAIN_NAME] We always recommend searching [DOM…" at bounding box center [769, 392] width 404 height 356
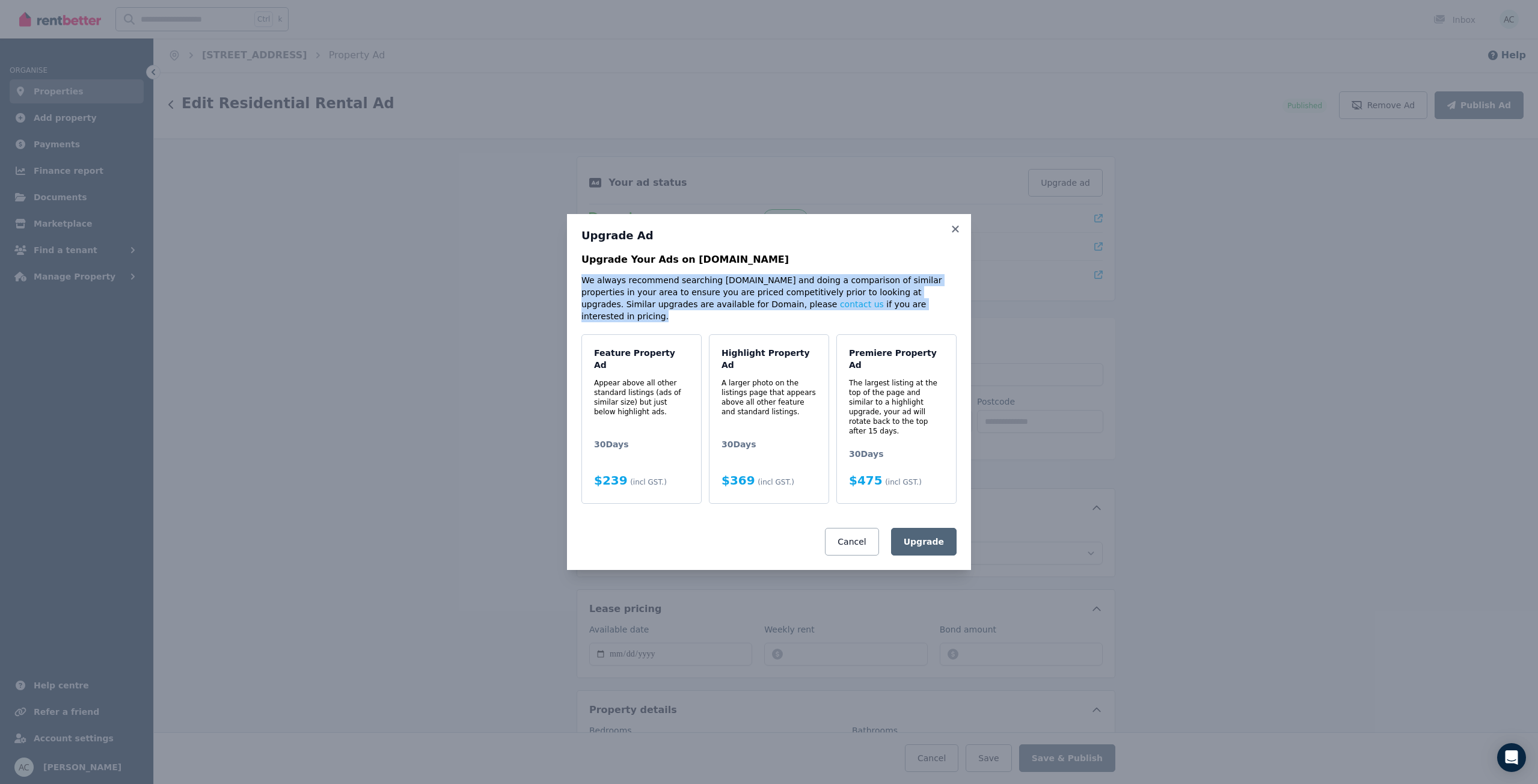
click at [877, 322] on p "We always recommend searching [DOMAIN_NAME] and doing a comparison of similar p…" at bounding box center [769, 298] width 375 height 48
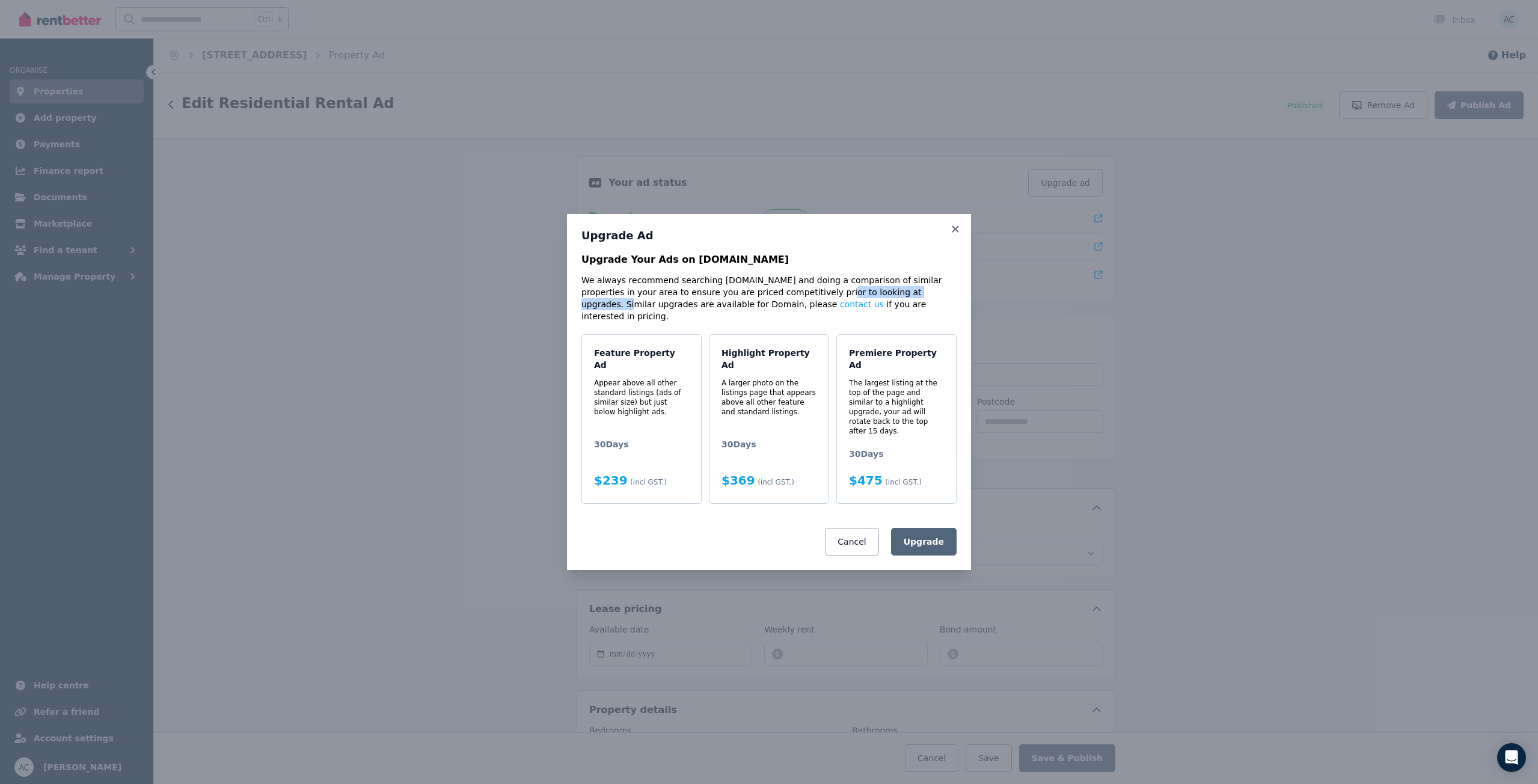
drag, startPoint x: 761, startPoint y: 310, endPoint x: 867, endPoint y: 311, distance: 106.0
click at [867, 311] on p "We always recommend searching [DOMAIN_NAME] and doing a comparison of similar p…" at bounding box center [769, 298] width 375 height 48
click at [879, 322] on p "We always recommend searching [DOMAIN_NAME] and doing a comparison of similar p…" at bounding box center [769, 298] width 375 height 48
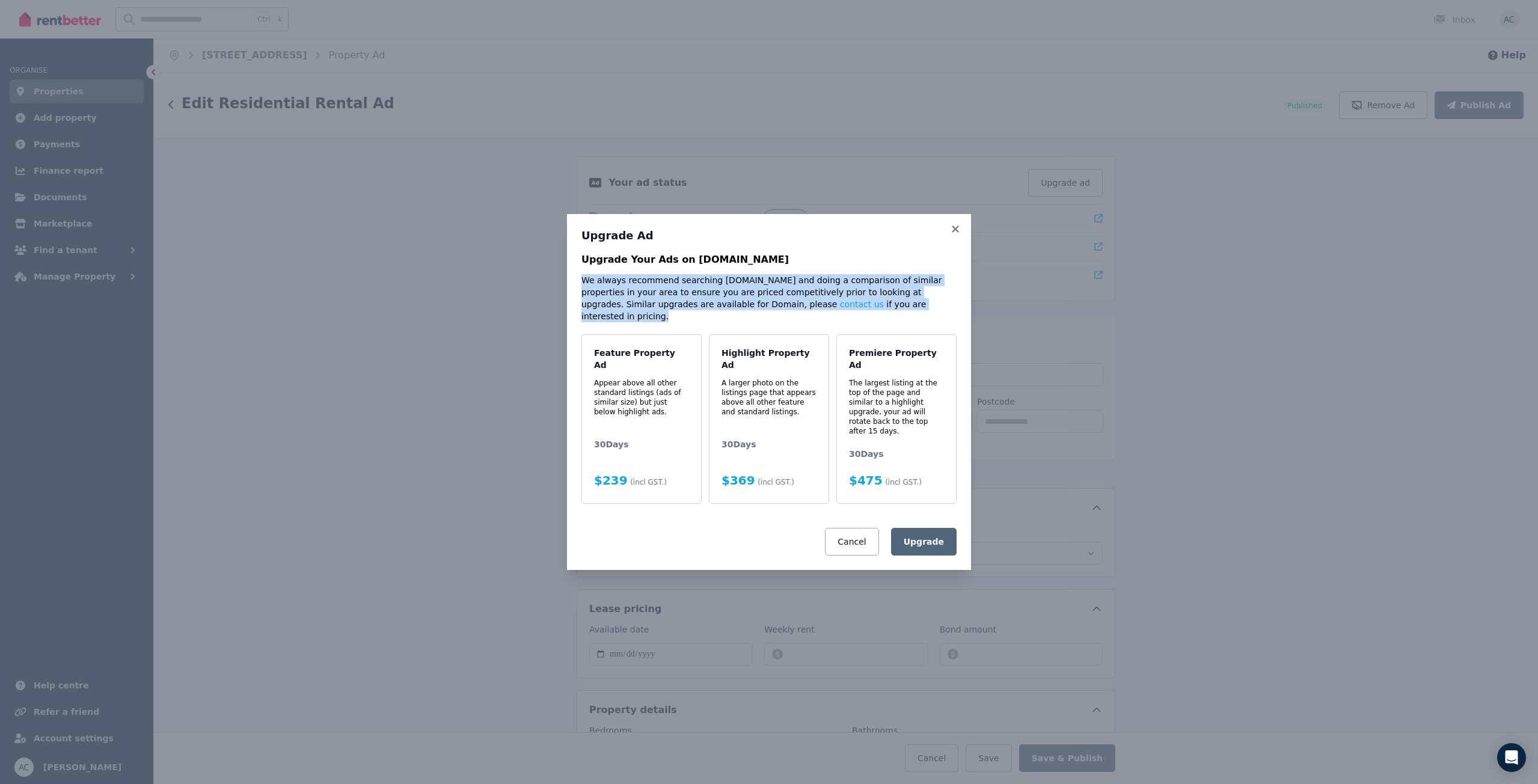
drag, startPoint x: 876, startPoint y: 326, endPoint x: 561, endPoint y: 297, distance: 316.3
click at [561, 297] on div "Upgrade Ad Upgrade Your Ads on [DOMAIN_NAME] We always recommend searching [DOM…" at bounding box center [769, 392] width 1538 height 784
click at [572, 298] on div "Upgrade Ad Upgrade Your Ads on [DOMAIN_NAME] We always recommend searching [DOM…" at bounding box center [769, 392] width 404 height 356
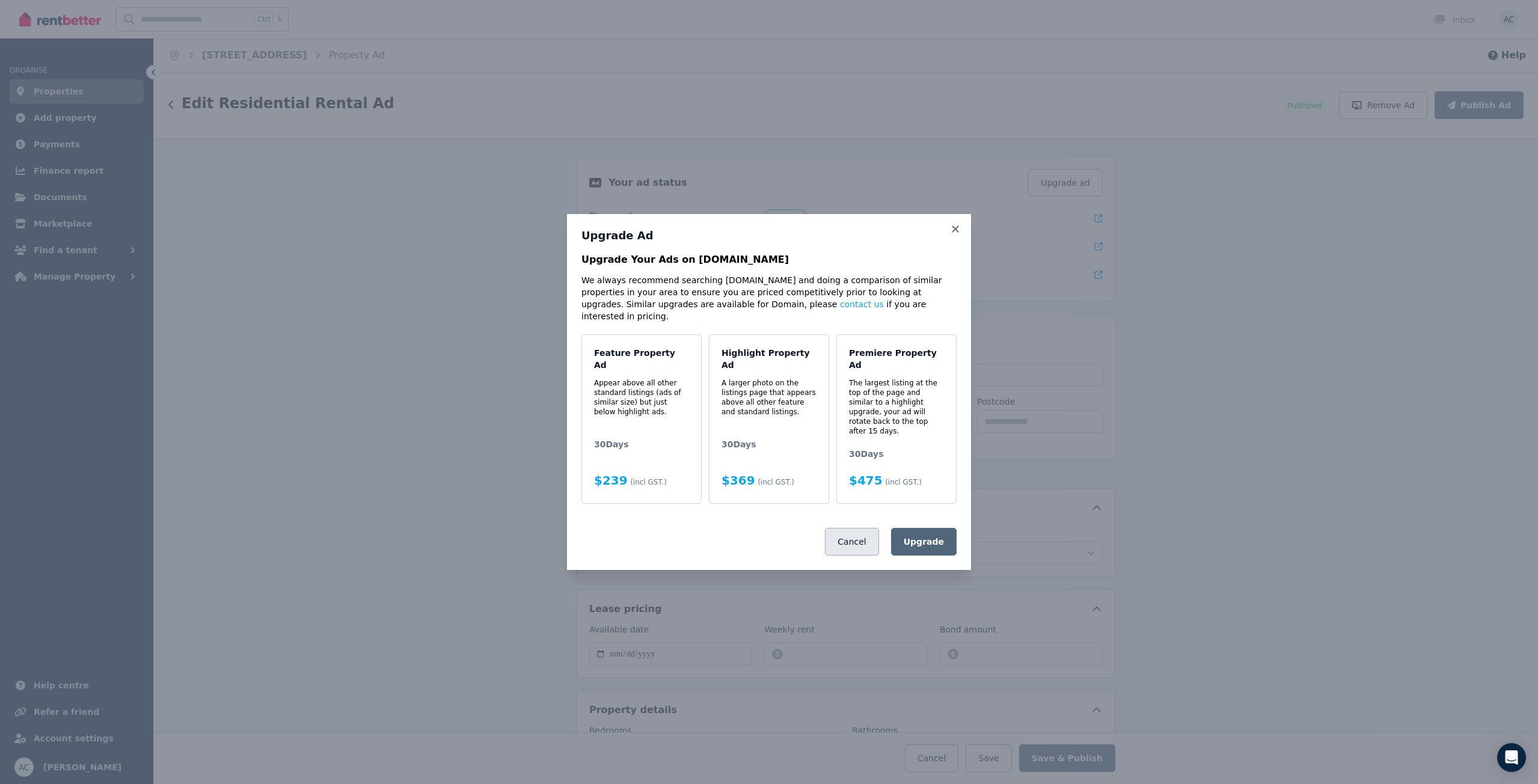
click at [849, 528] on button "Cancel" at bounding box center [852, 541] width 54 height 28
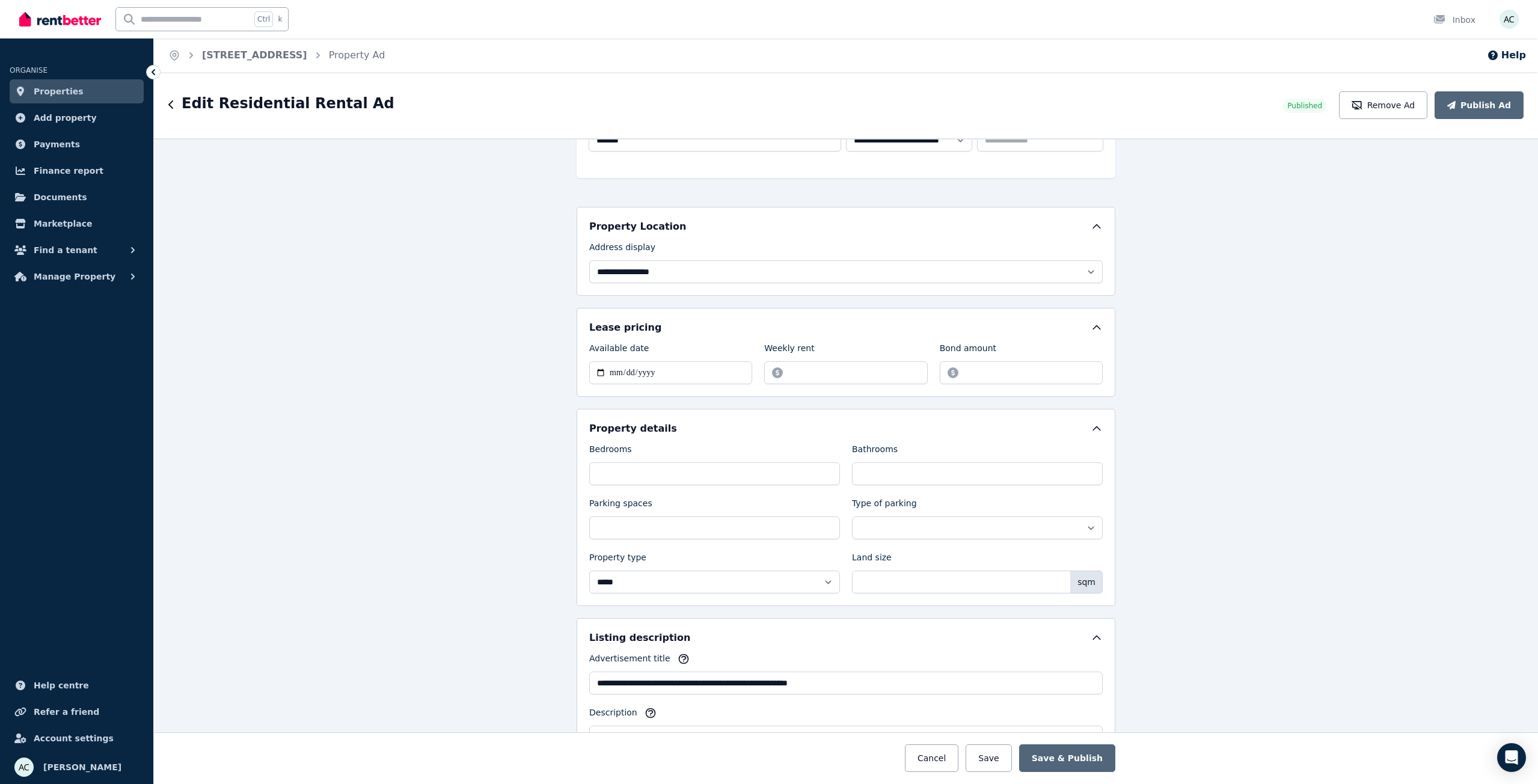
scroll to position [60, 0]
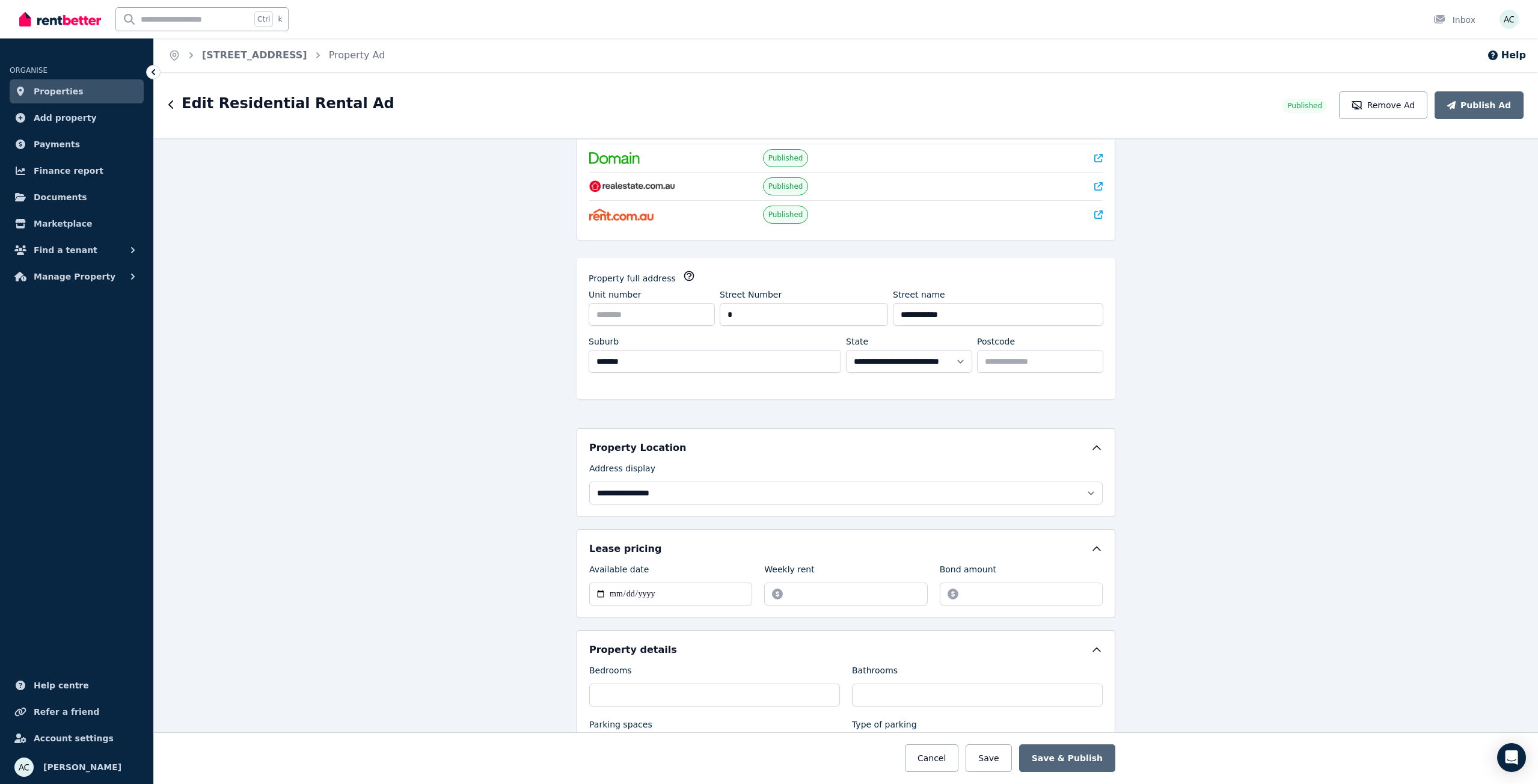
click at [504, 335] on div "**********" at bounding box center [847, 461] width 1384 height 645
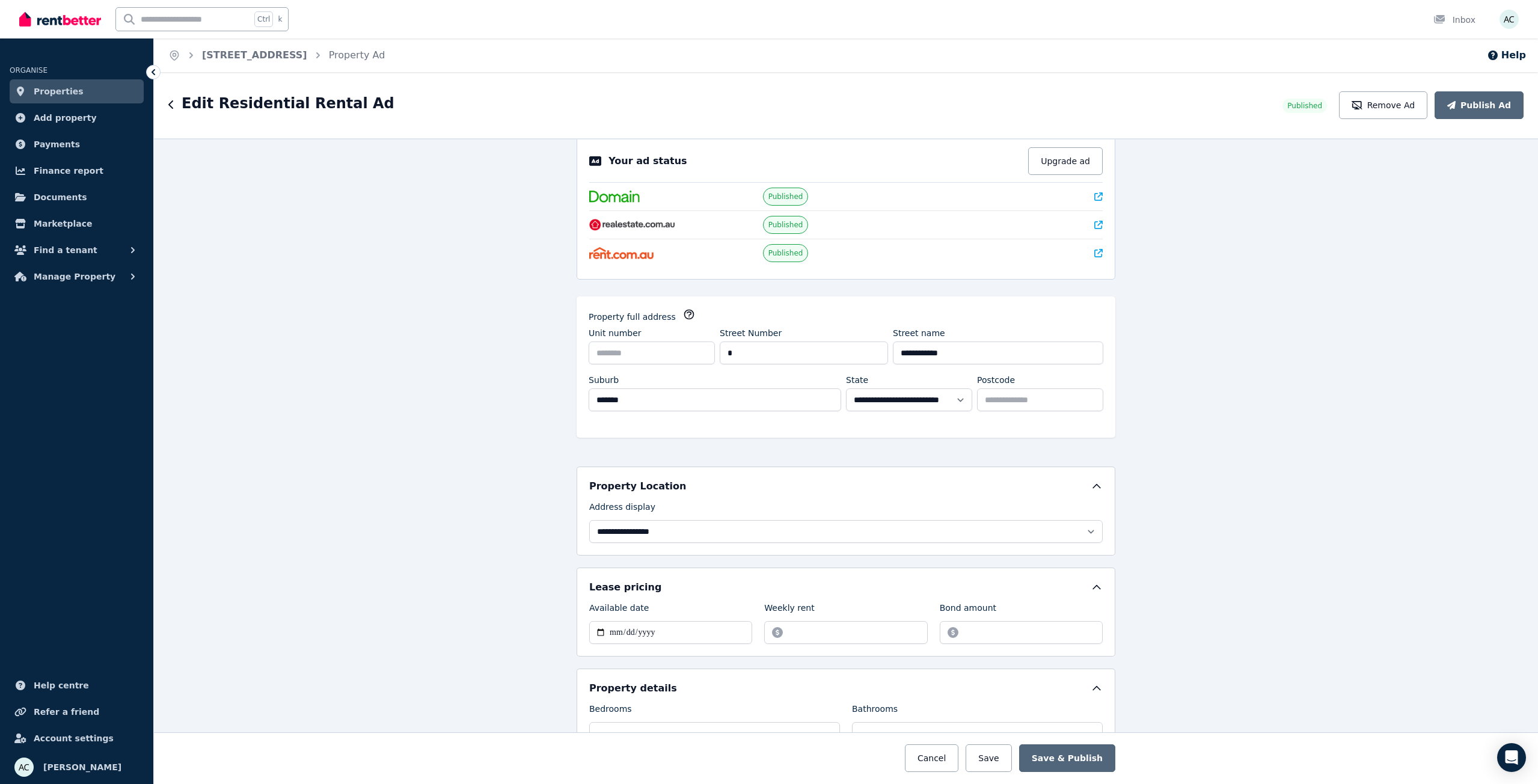
scroll to position [0, 0]
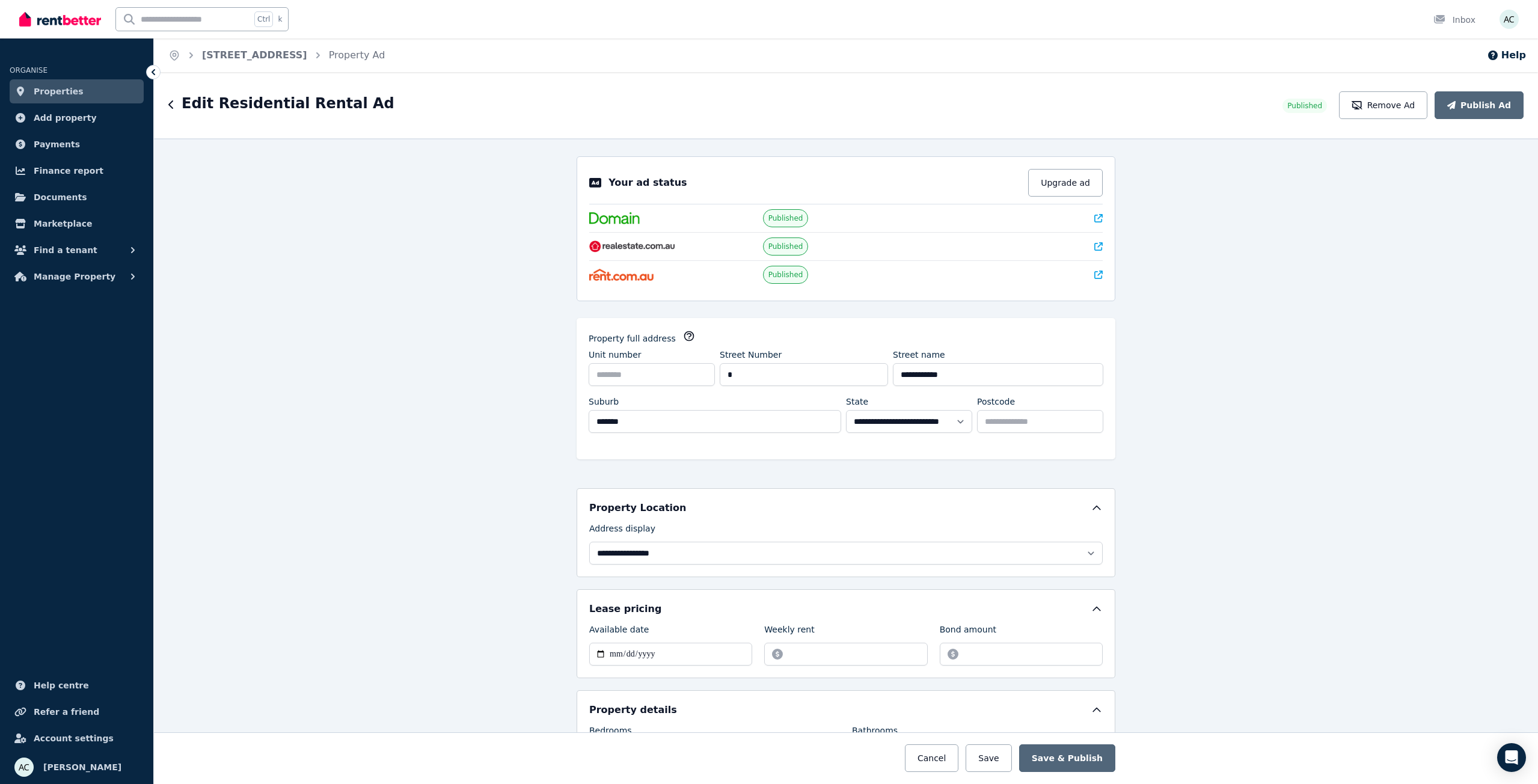
click at [171, 104] on icon "button" at bounding box center [171, 104] width 6 height 9
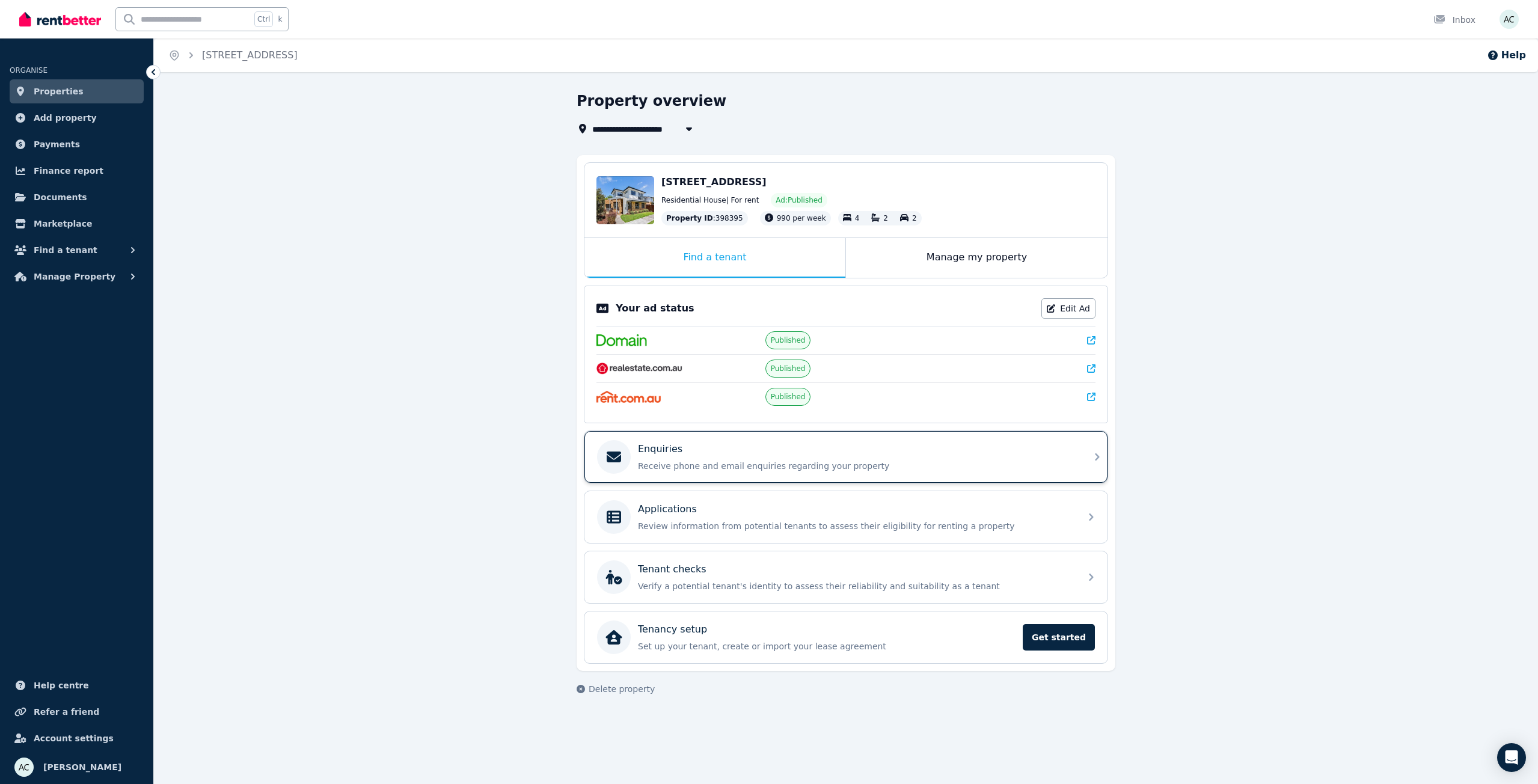
click at [693, 451] on div "Enquiries" at bounding box center [856, 449] width 436 height 14
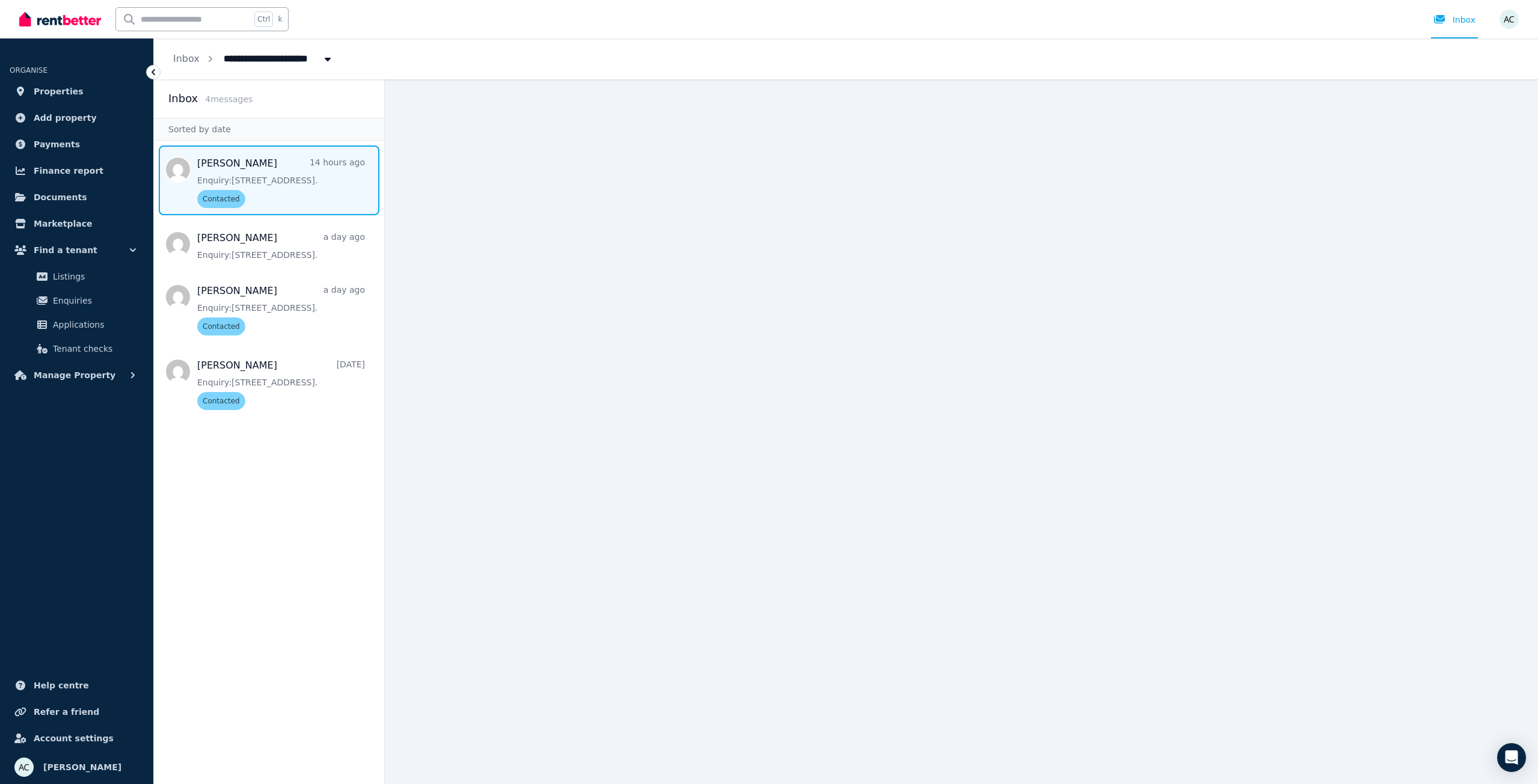
click at [211, 178] on span "Message list" at bounding box center [269, 181] width 230 height 70
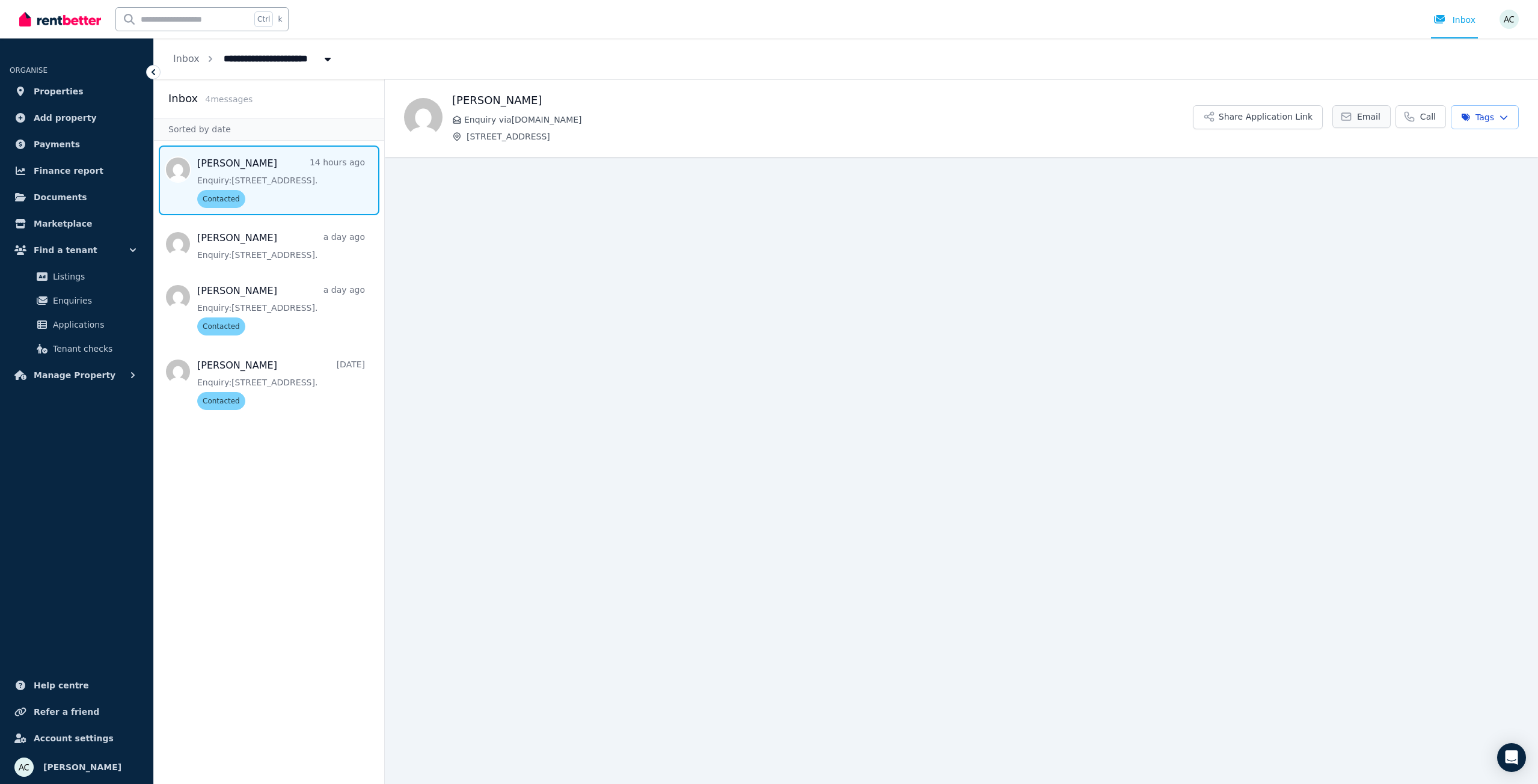
click at [1375, 114] on span "Email" at bounding box center [1369, 116] width 24 height 12
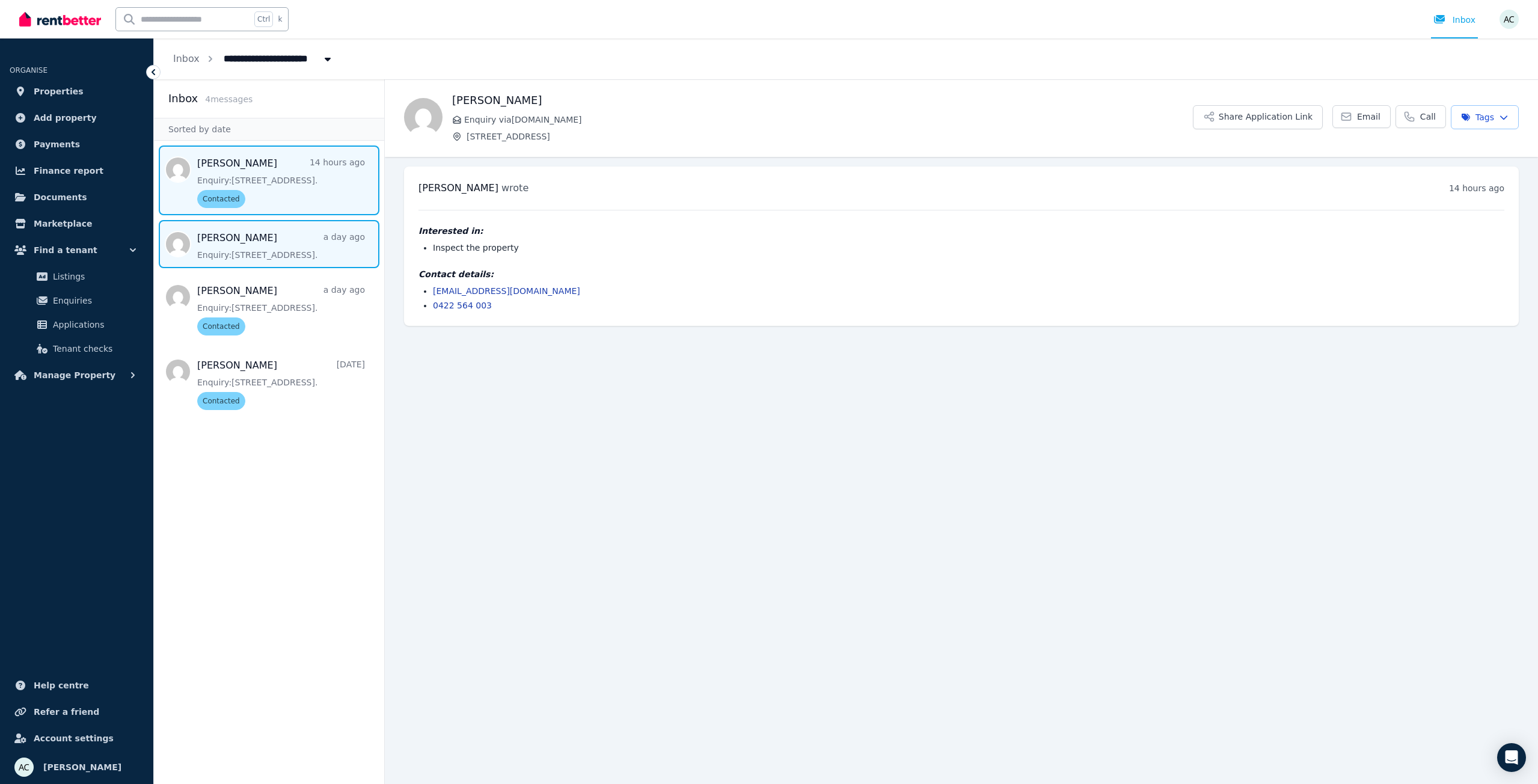
click at [291, 243] on span "Message list" at bounding box center [269, 243] width 230 height 48
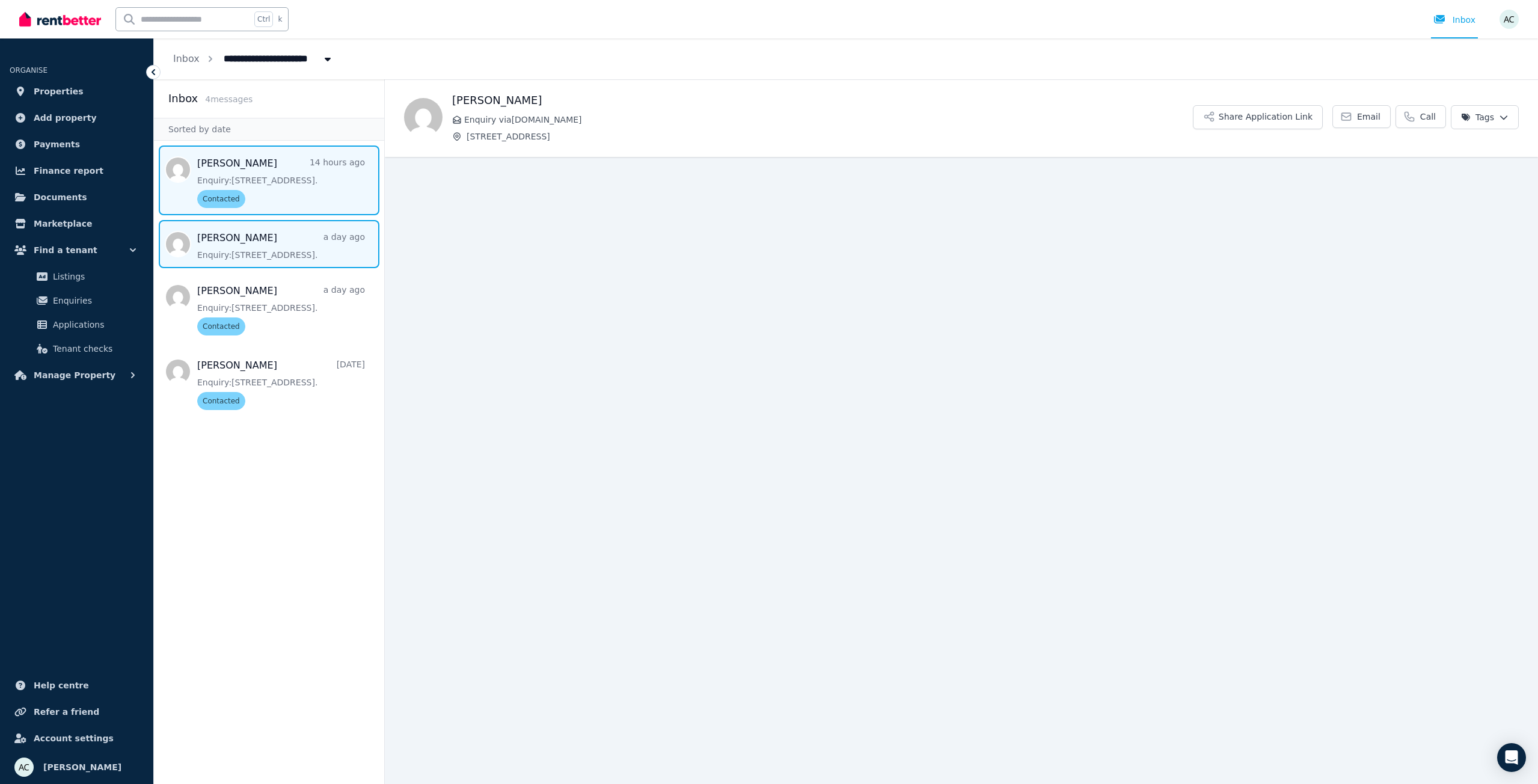
click at [344, 198] on span "Message list" at bounding box center [269, 181] width 230 height 70
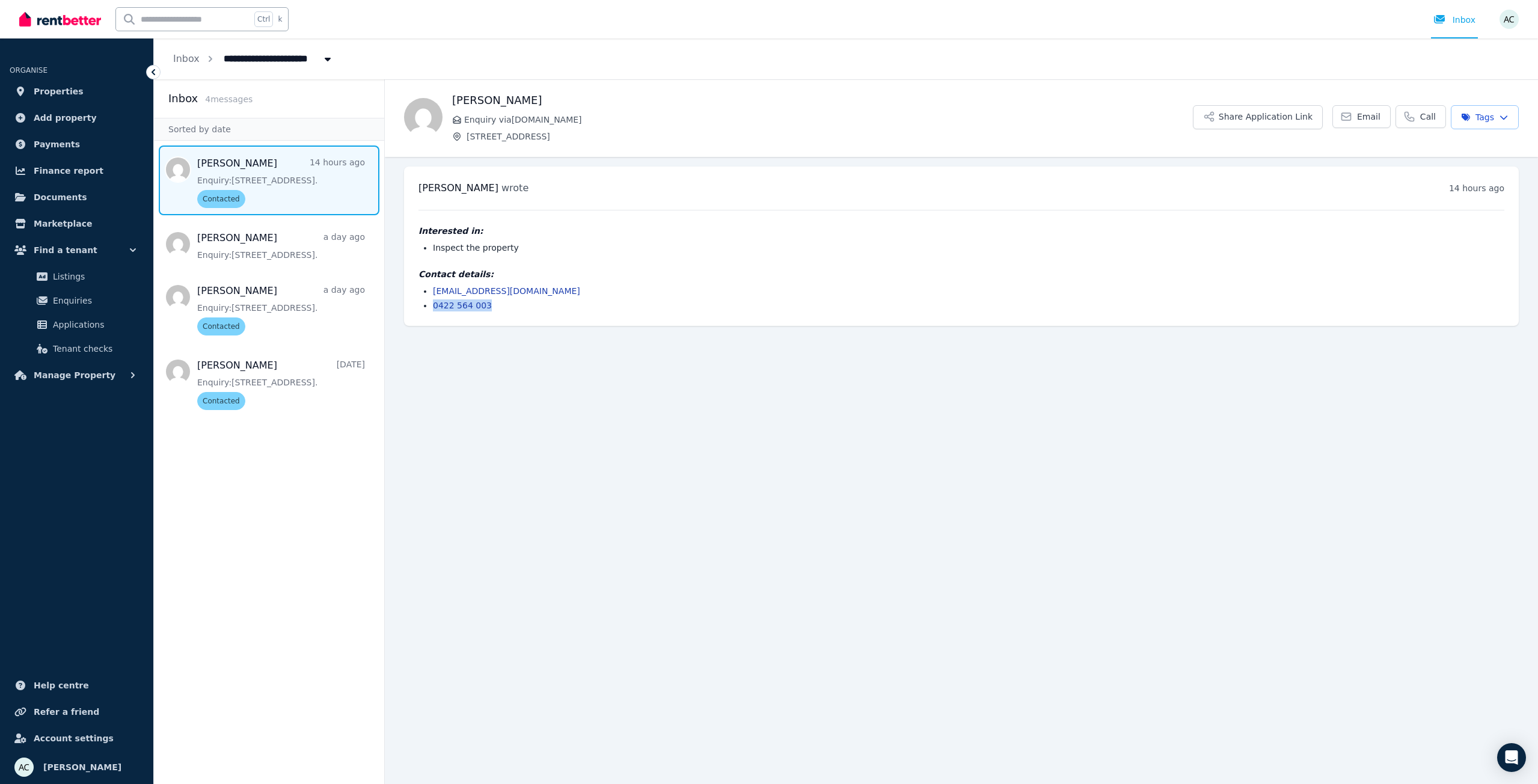
drag, startPoint x: 494, startPoint y: 310, endPoint x: 425, endPoint y: 310, distance: 69.0
click at [433, 310] on li "0422 564 003" at bounding box center [969, 305] width 1072 height 12
copy link "0422 564 003"
drag, startPoint x: 554, startPoint y: 292, endPoint x: 427, endPoint y: 296, distance: 127.1
click at [427, 296] on ul "[EMAIL_ADDRESS][DOMAIN_NAME] 0422 564 003" at bounding box center [962, 298] width 1086 height 26
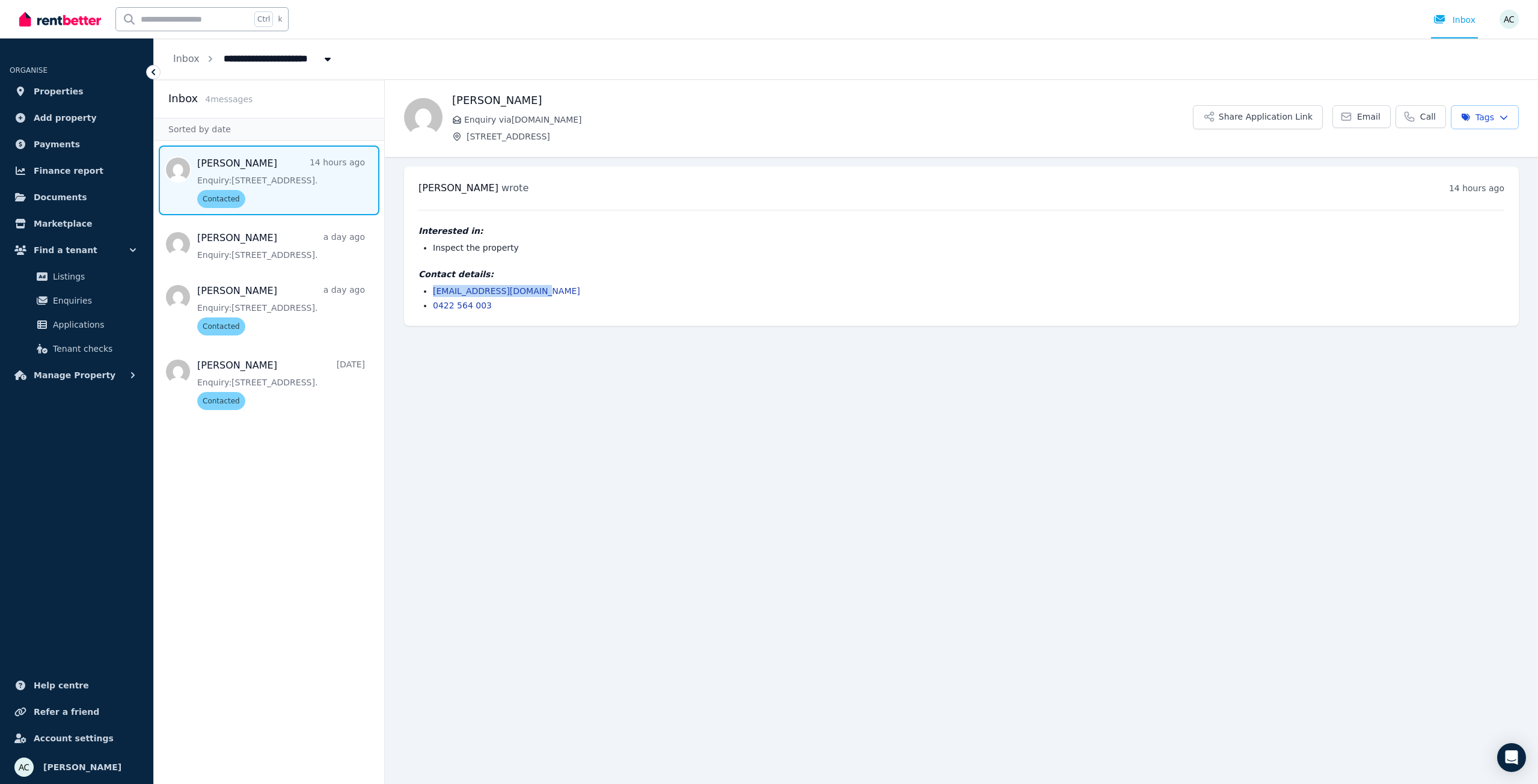
copy link "[EMAIL_ADDRESS][DOMAIN_NAME]"
drag, startPoint x: 49, startPoint y: 501, endPoint x: 31, endPoint y: 509, distance: 19.7
click at [49, 501] on ul "ORGANISE Properties Add property Payments Finance report Documents Marketplace …" at bounding box center [76, 417] width 154 height 733
click at [786, 561] on main "Back [PERSON_NAME] Enquiry via [DOMAIN_NAME] [STREET_ADDRESS] Application Link …" at bounding box center [962, 431] width 1154 height 705
drag, startPoint x: 264, startPoint y: 597, endPoint x: 279, endPoint y: 283, distance: 314.4
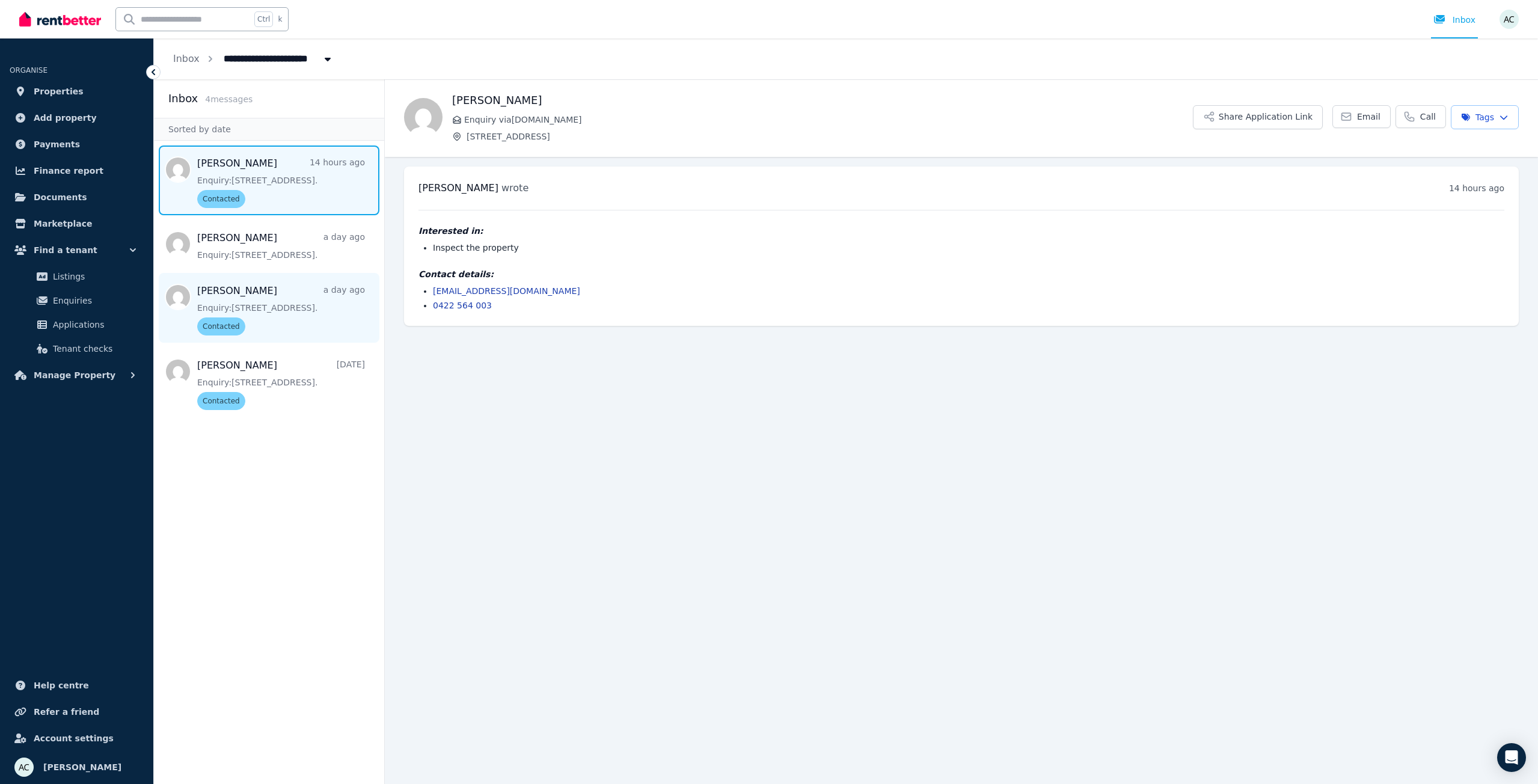
click at [264, 597] on aside "Inbox 4 message s Sorted by date [PERSON_NAME] 14 hours ago Enquiry: [STREET_AD…" at bounding box center [269, 431] width 231 height 705
